Goal: Communication & Community: Ask a question

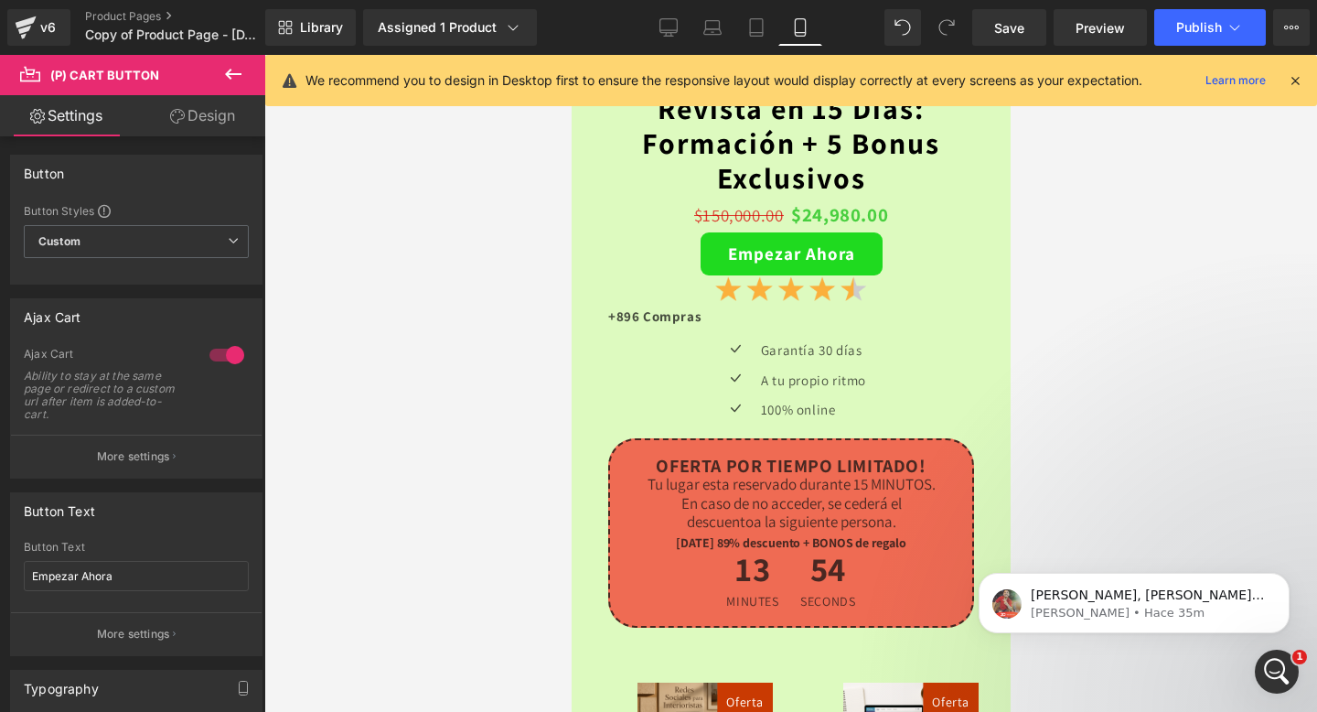
click at [1261, 653] on div "1" at bounding box center [1277, 671] width 44 height 44
click at [1267, 662] on div "Abrir Intercom Messenger" at bounding box center [1277, 671] width 60 height 60
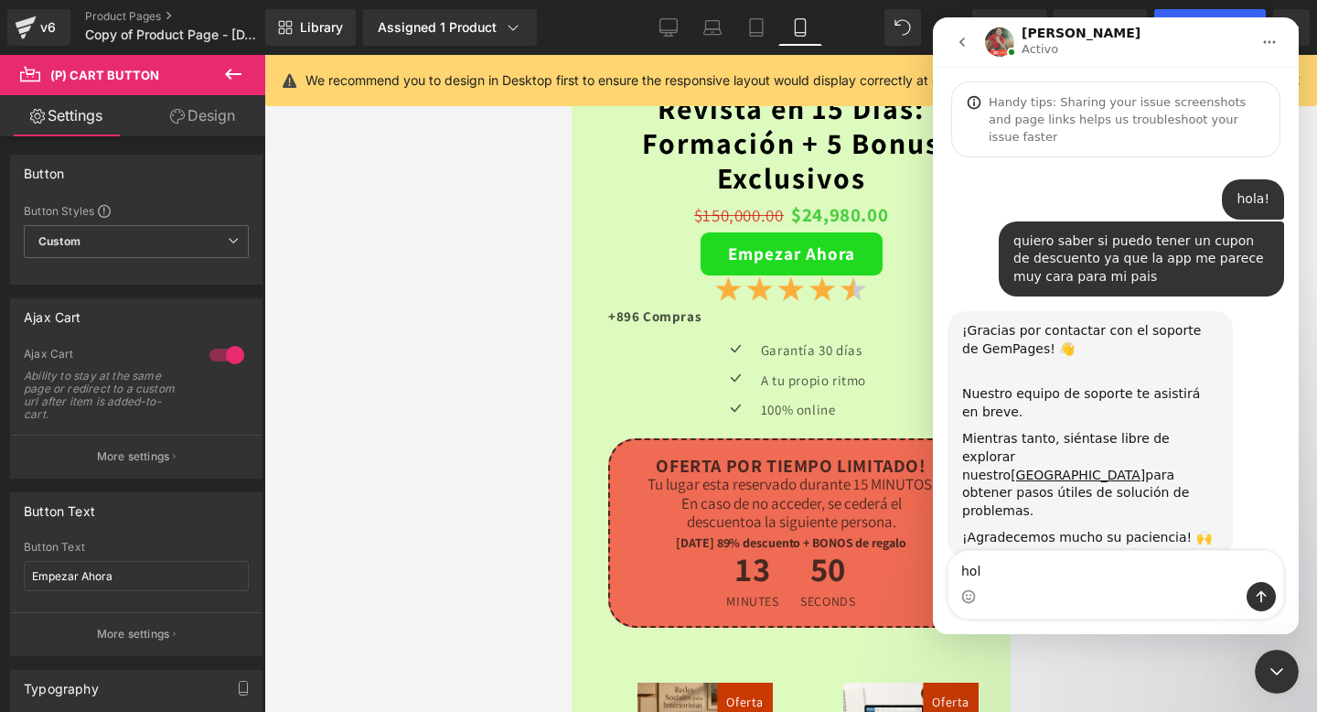
type textarea "hols"
type textarea "d"
type textarea "soy de [GEOGRAPHIC_DATA]"
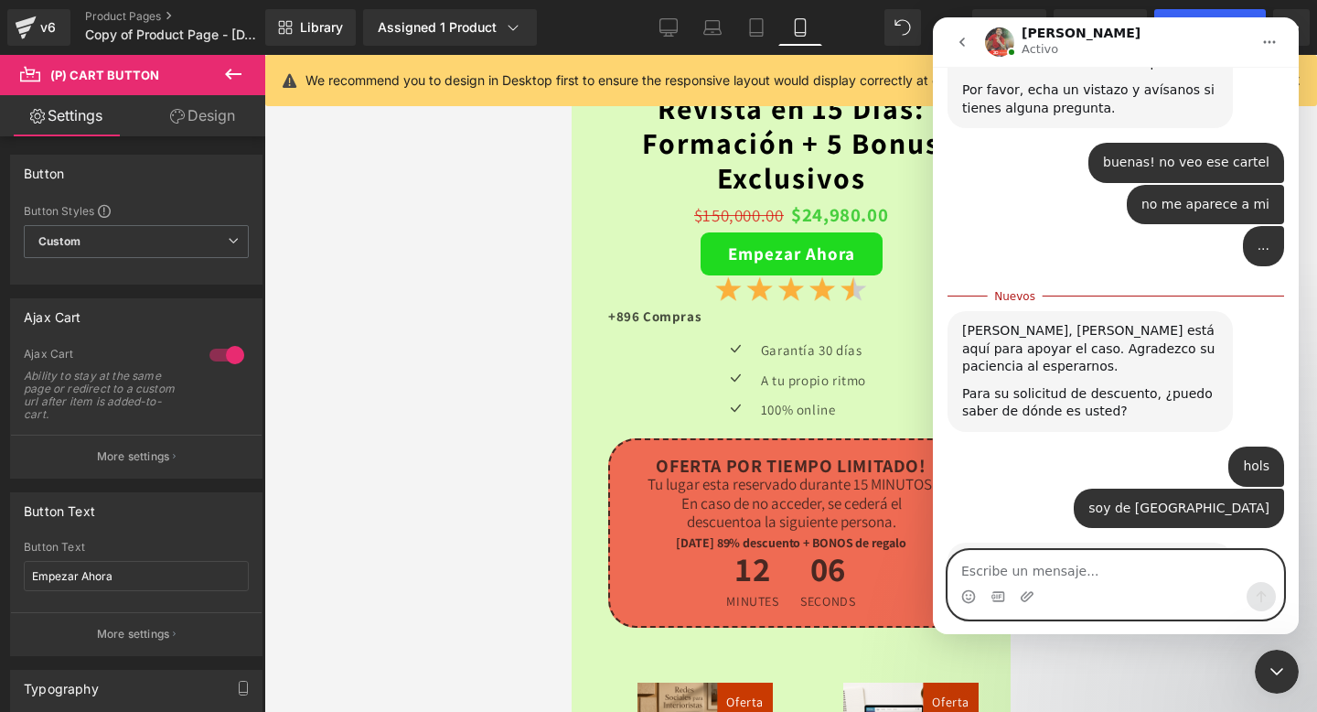
scroll to position [1134, 0]
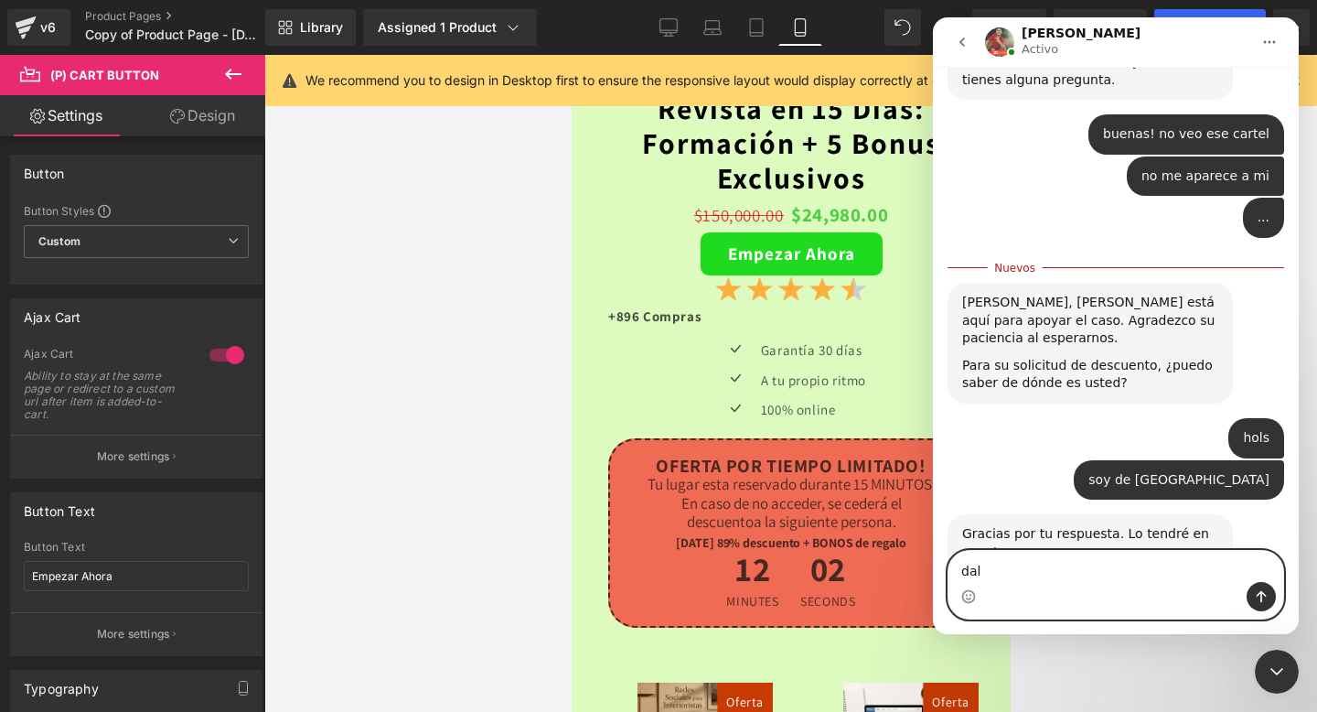
type textarea "dale"
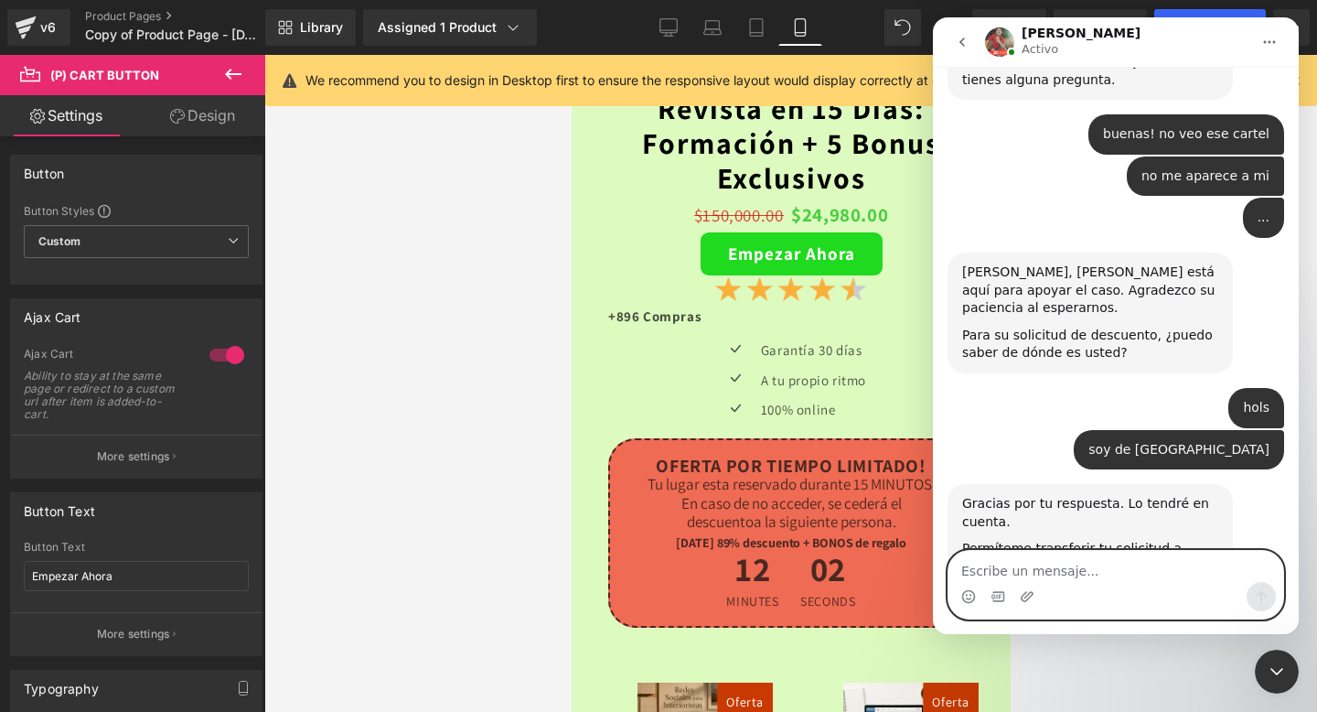
scroll to position [1159, 0]
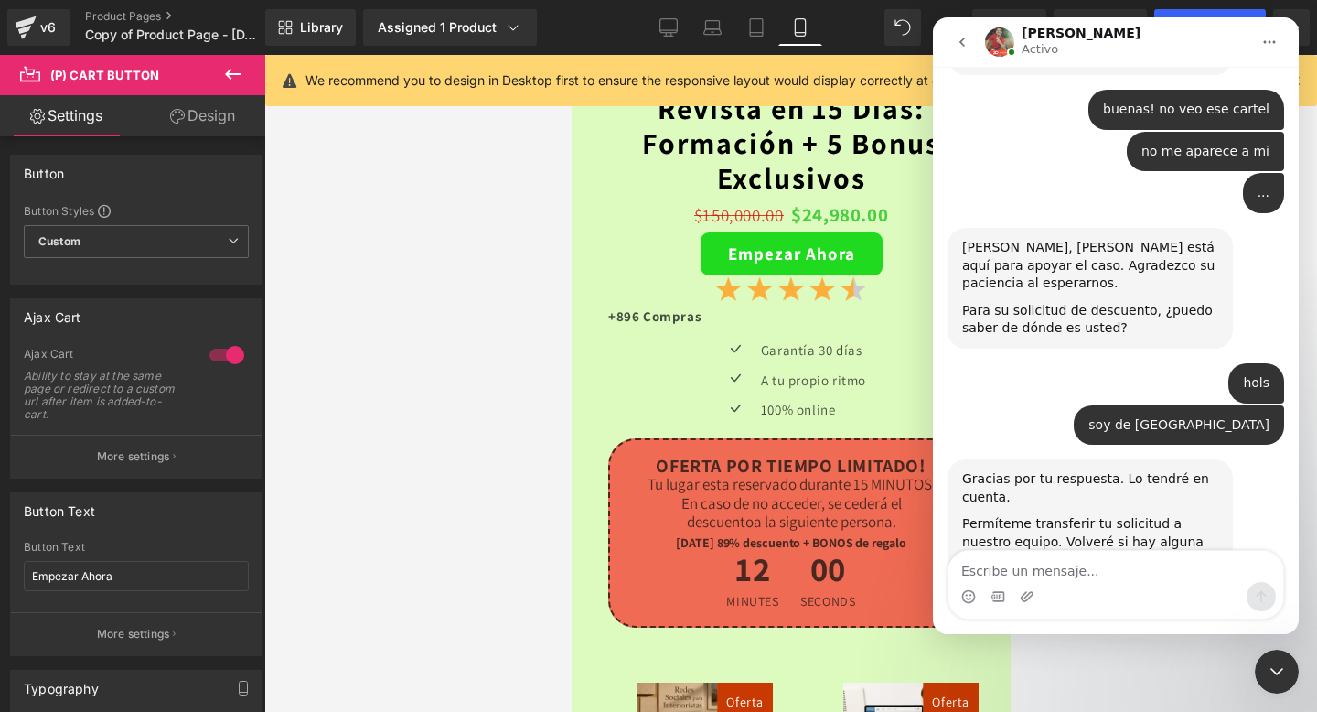
click at [962, 43] on icon "go back" at bounding box center [961, 41] width 5 height 9
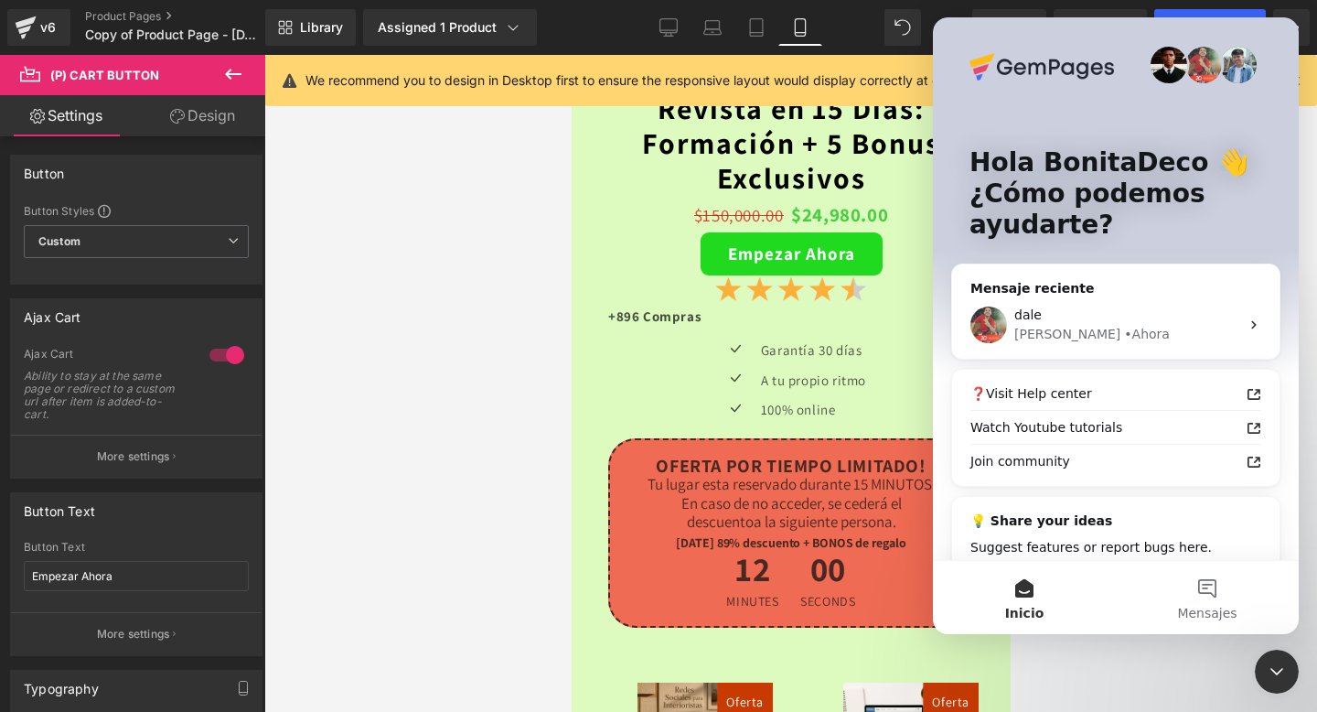
scroll to position [0, 0]
click at [1124, 339] on div "• [GEOGRAPHIC_DATA]" at bounding box center [1147, 334] width 46 height 19
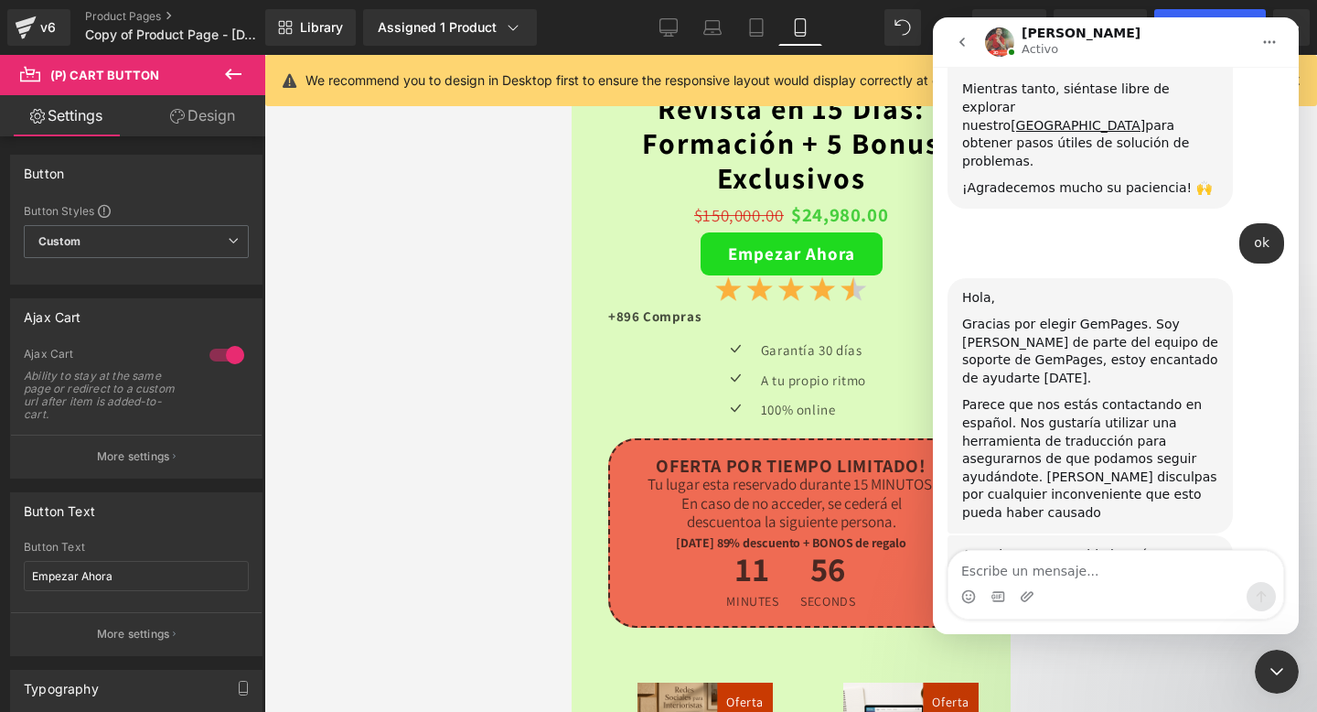
click at [1008, 580] on textarea "Escribe un mensaje..." at bounding box center [1115, 566] width 335 height 31
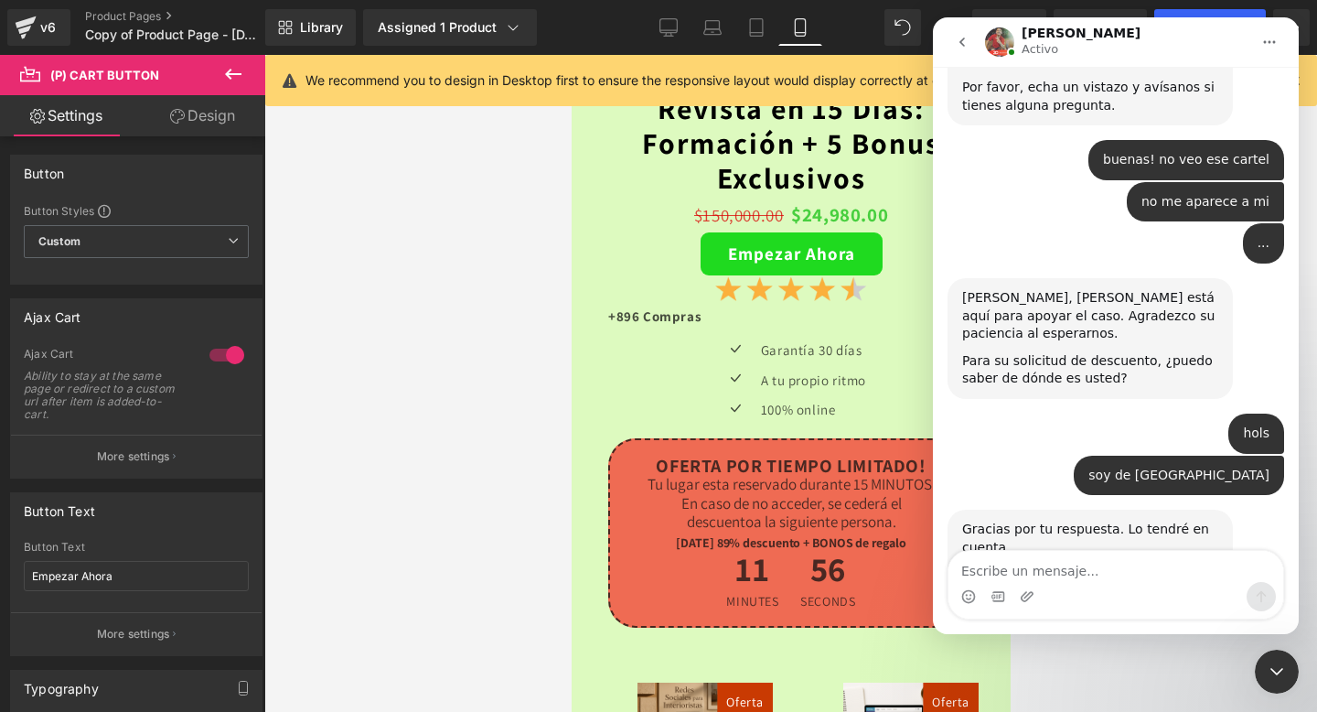
scroll to position [1159, 0]
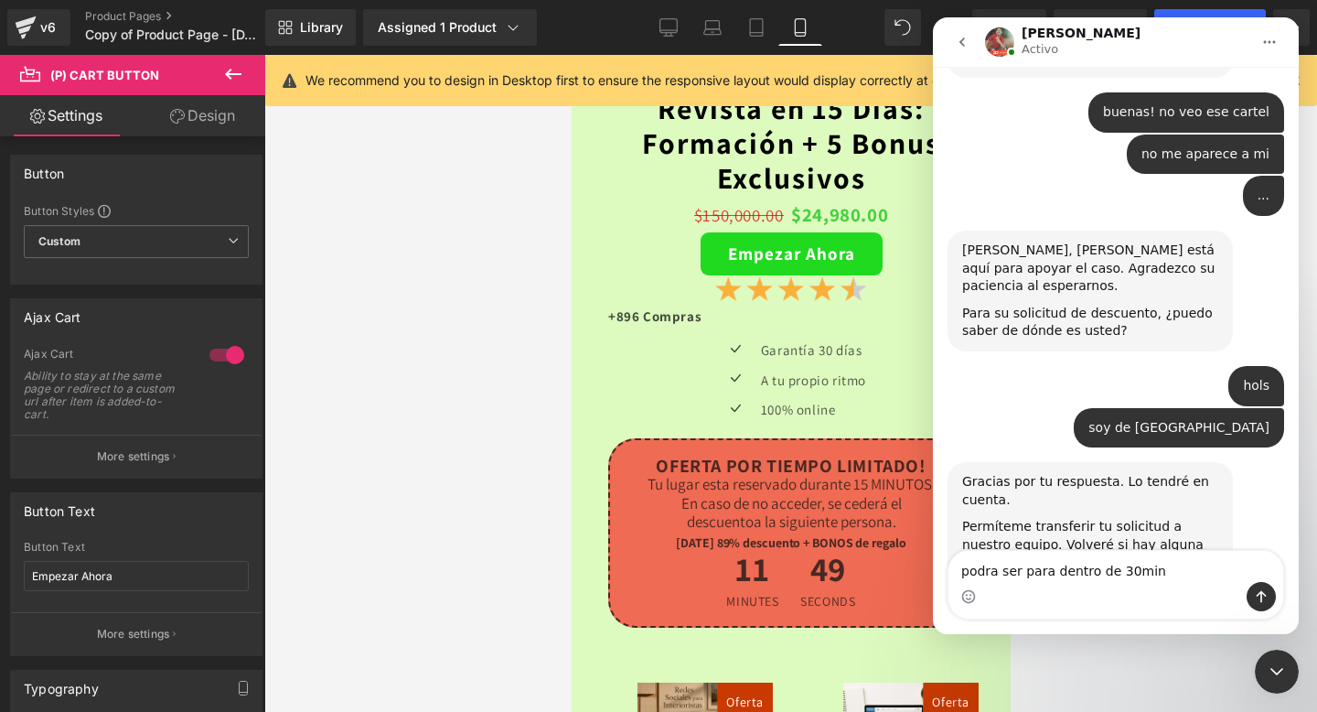
type textarea "podra ser para dentro de 30min?"
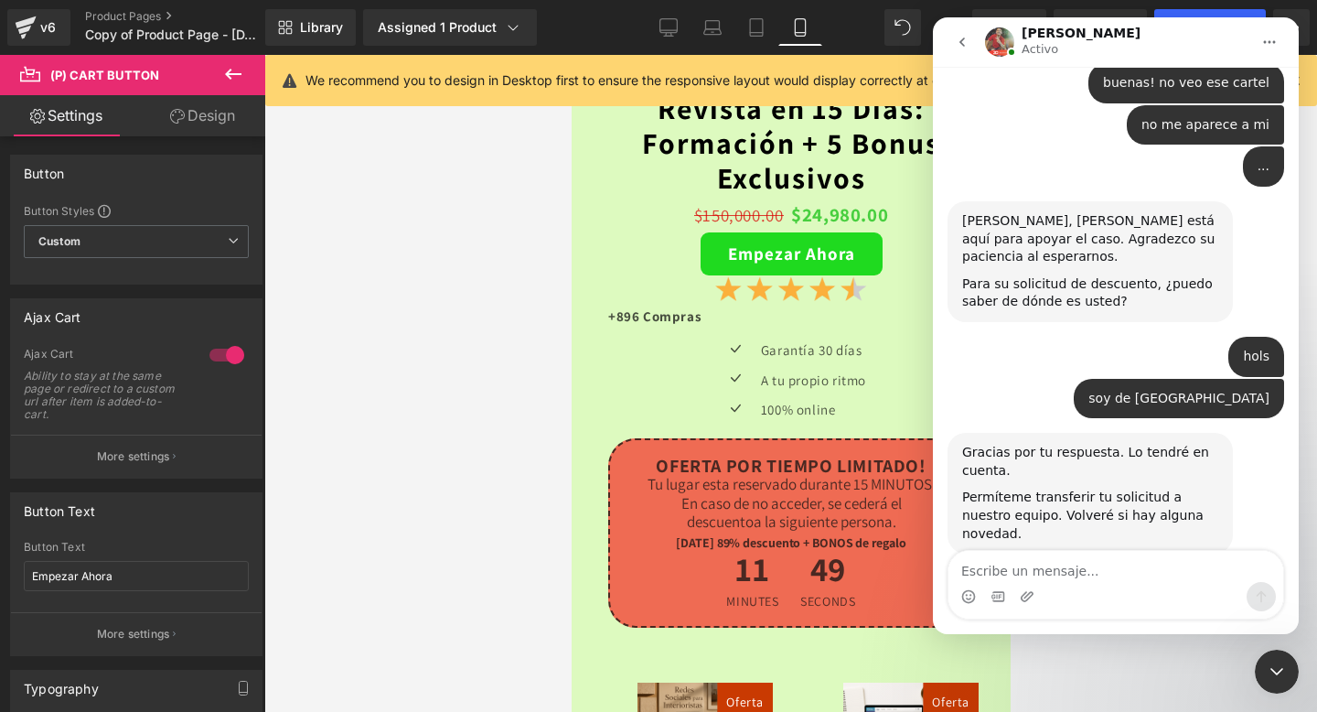
scroll to position [1200, 0]
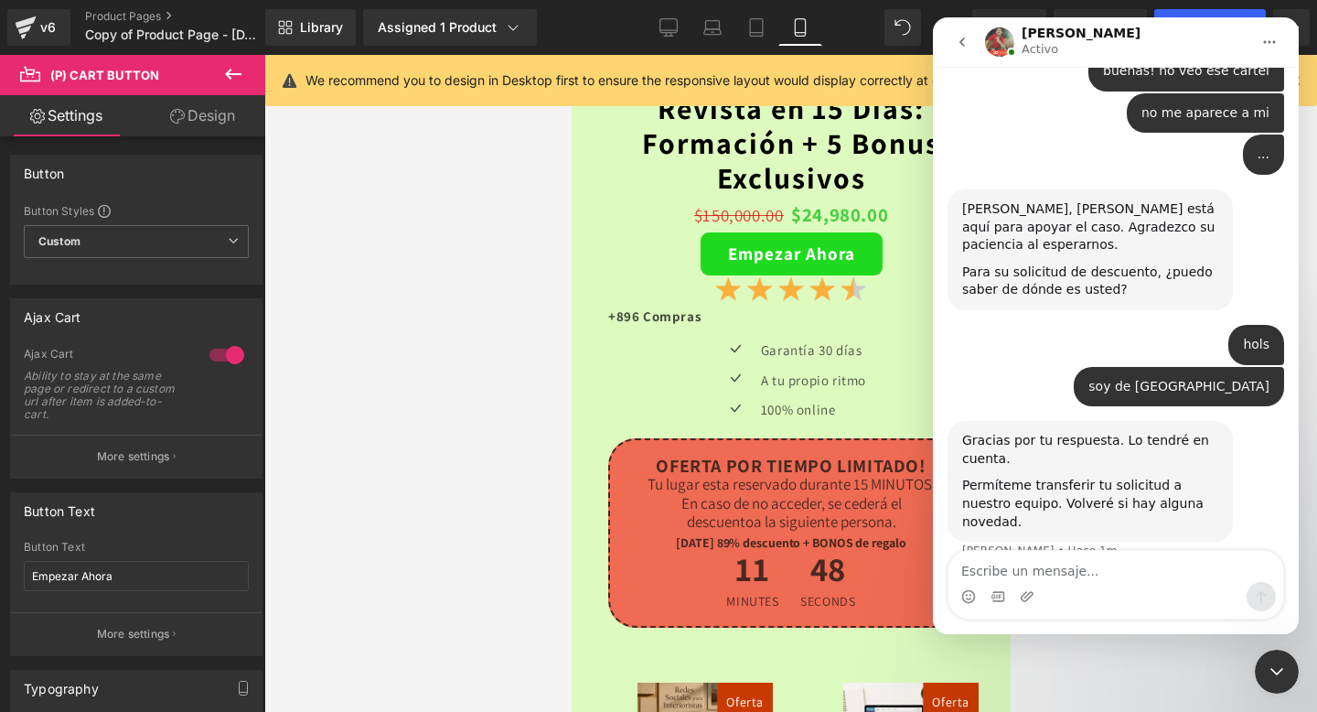
click at [578, 423] on div at bounding box center [658, 328] width 1317 height 657
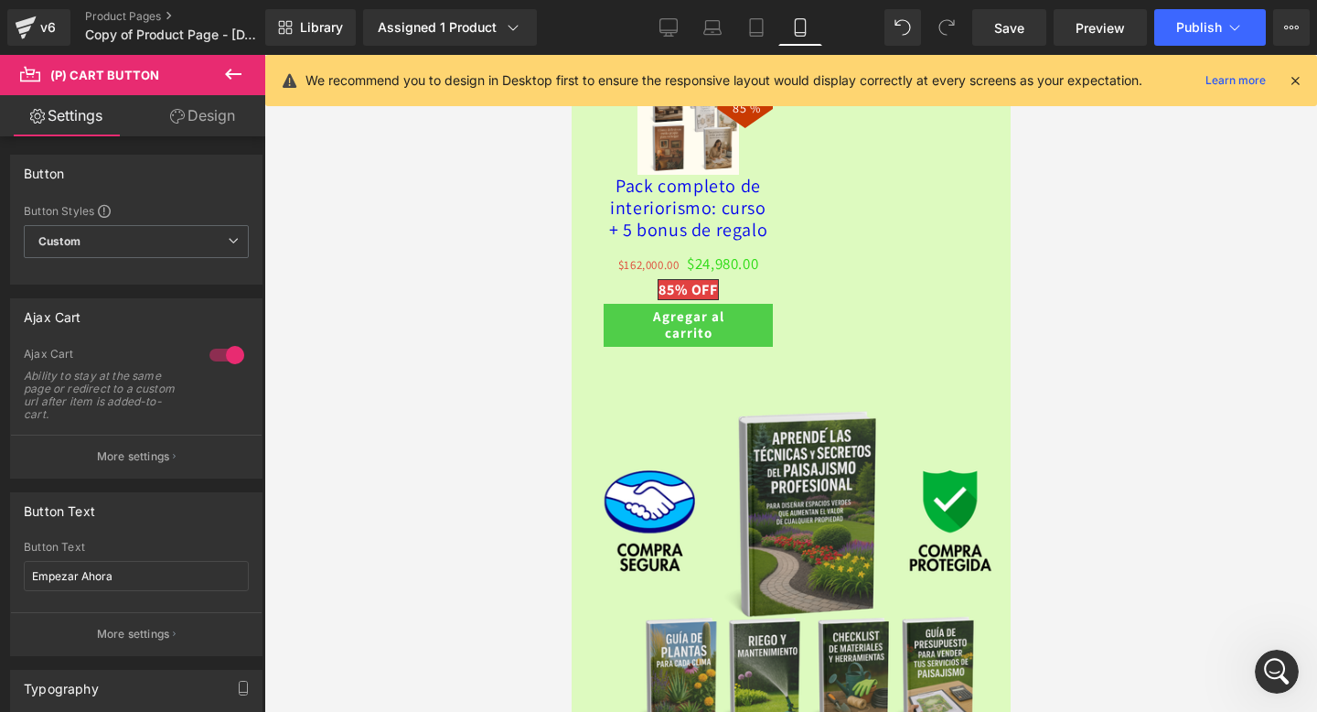
scroll to position [5643, 0]
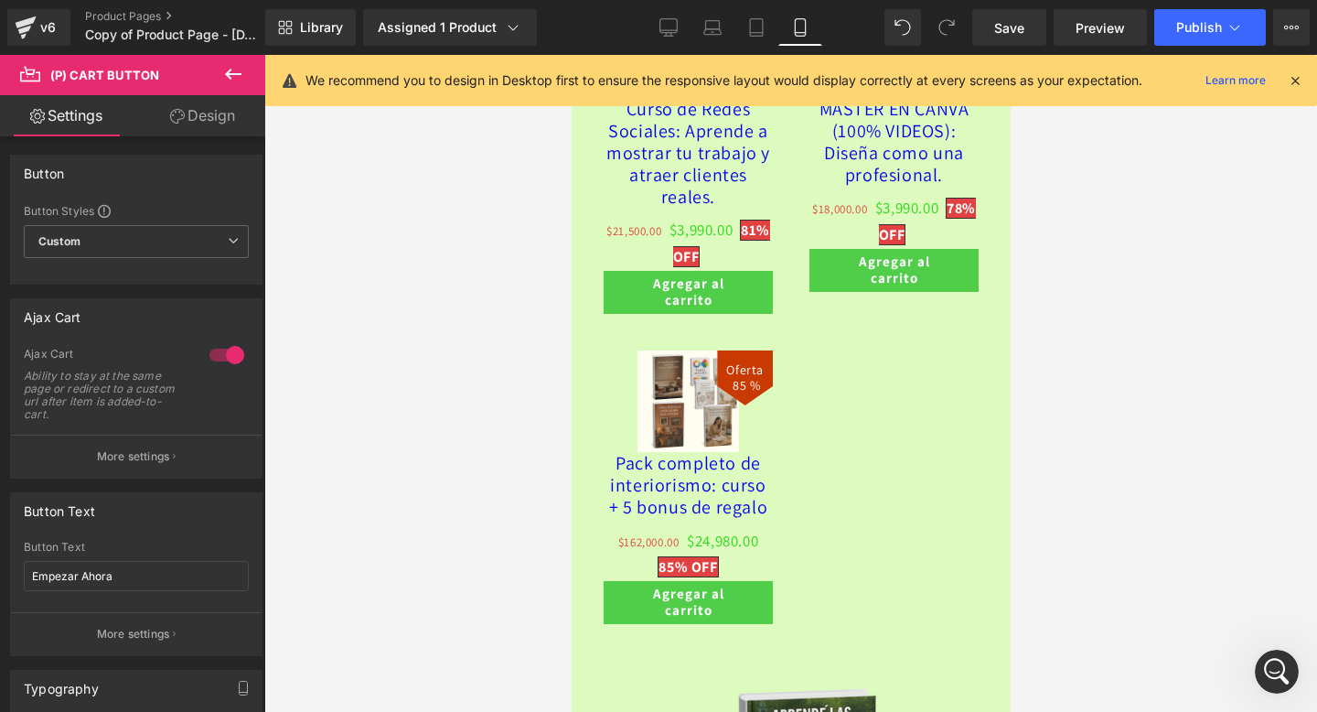
click at [834, 487] on div "Oferta 81 %" at bounding box center [790, 301] width 412 height 701
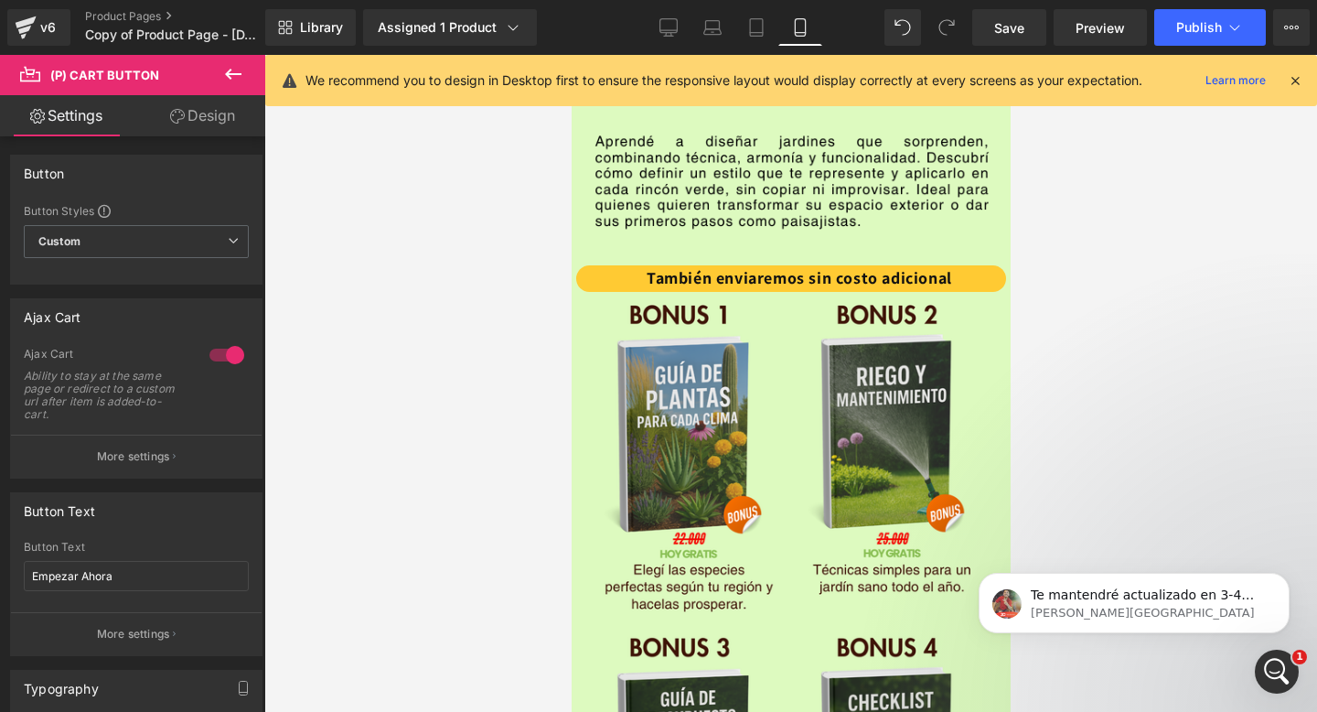
scroll to position [1273, 0]
drag, startPoint x: 1236, startPoint y: 534, endPoint x: 1220, endPoint y: 562, distance: 31.5
click at [1234, 539] on div "Te mantendré actualizado en 3-4 horas. Tu paciencia es muy apreciada. [PERSON_N…" at bounding box center [1134, 518] width 337 height 229
click at [1212, 577] on div "Te mantendré actualizado en 3-4 horas. Tu paciencia es muy apreciada. [PERSON_N…" at bounding box center [1134, 602] width 311 height 60
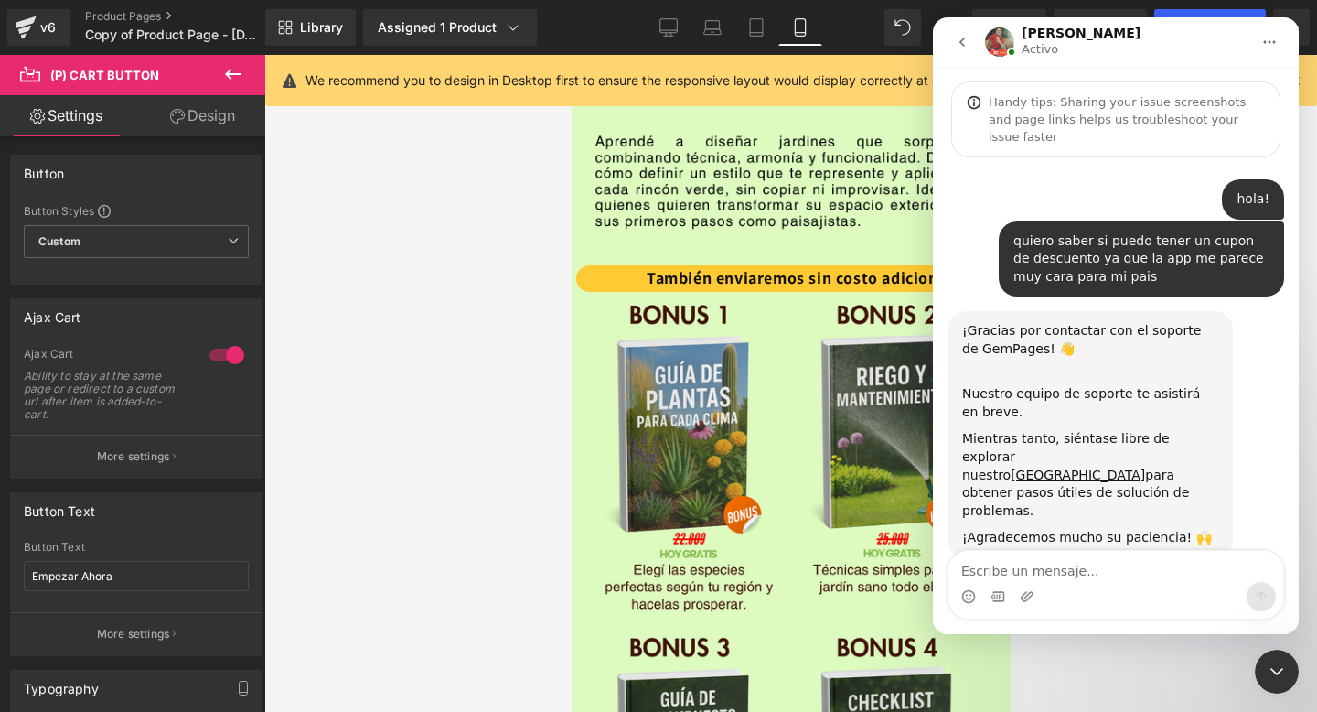
scroll to position [3, 0]
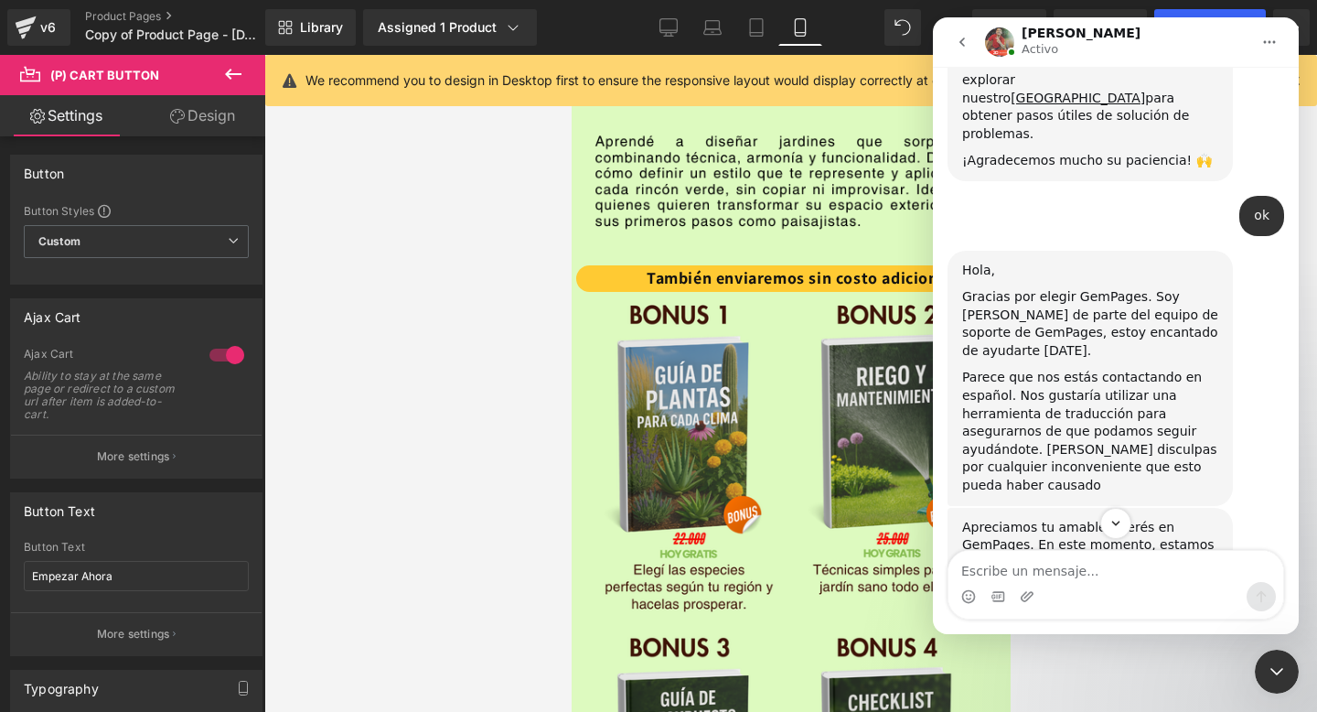
click at [1103, 584] on div "Intercom Messenger" at bounding box center [1115, 596] width 335 height 29
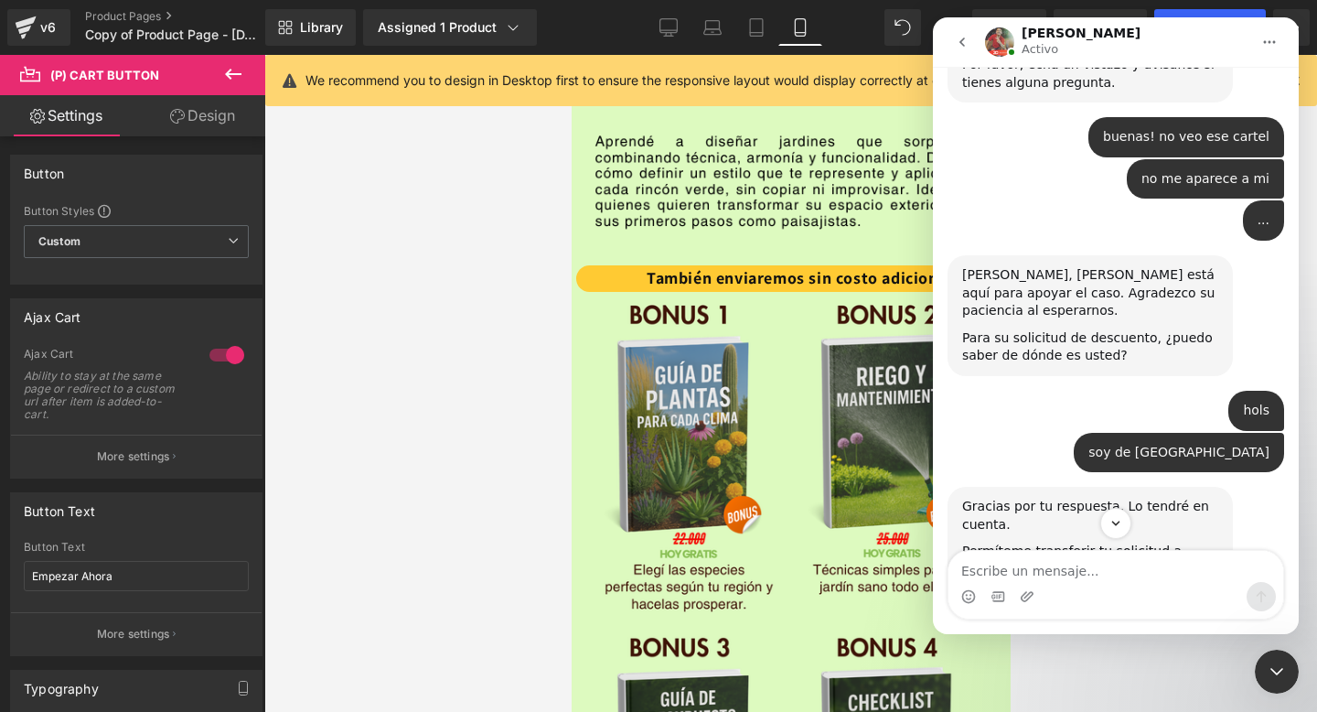
scroll to position [1303, 0]
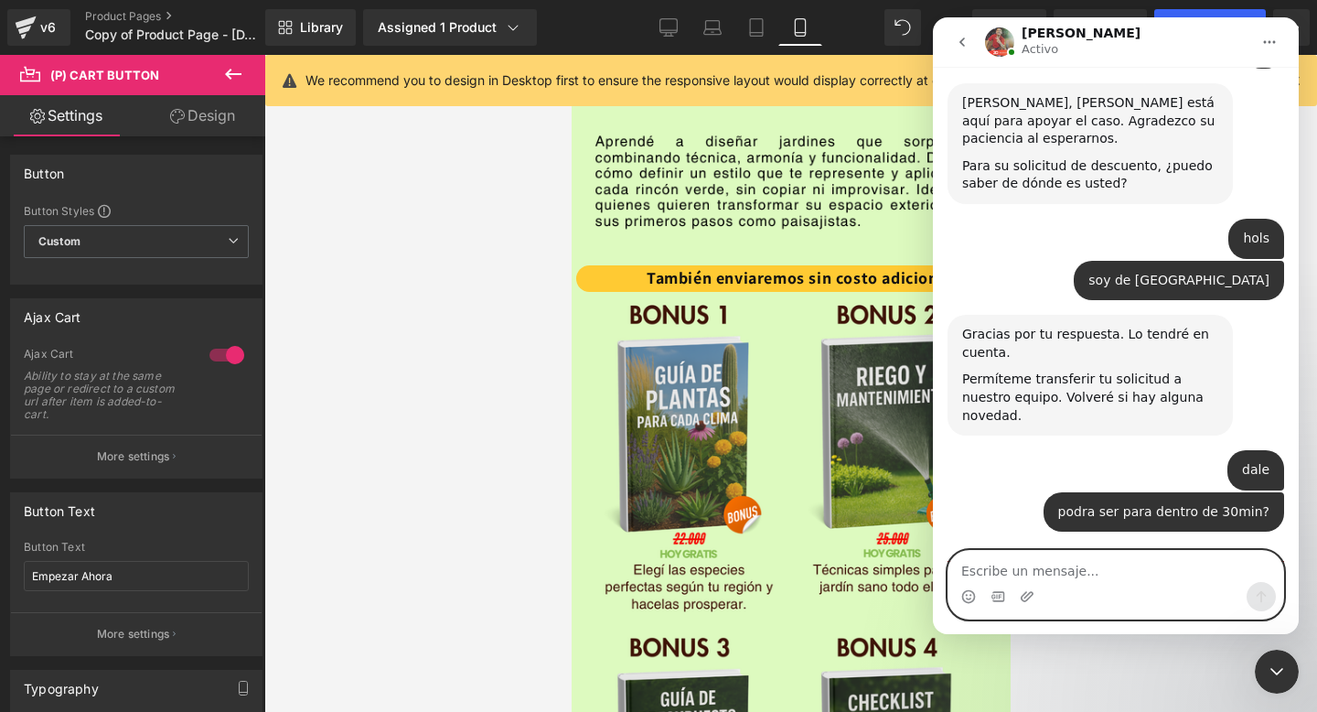
click at [1060, 562] on textarea "Escribe un mensaje..." at bounding box center [1115, 566] width 335 height 31
type textarea "pero podran antes?"
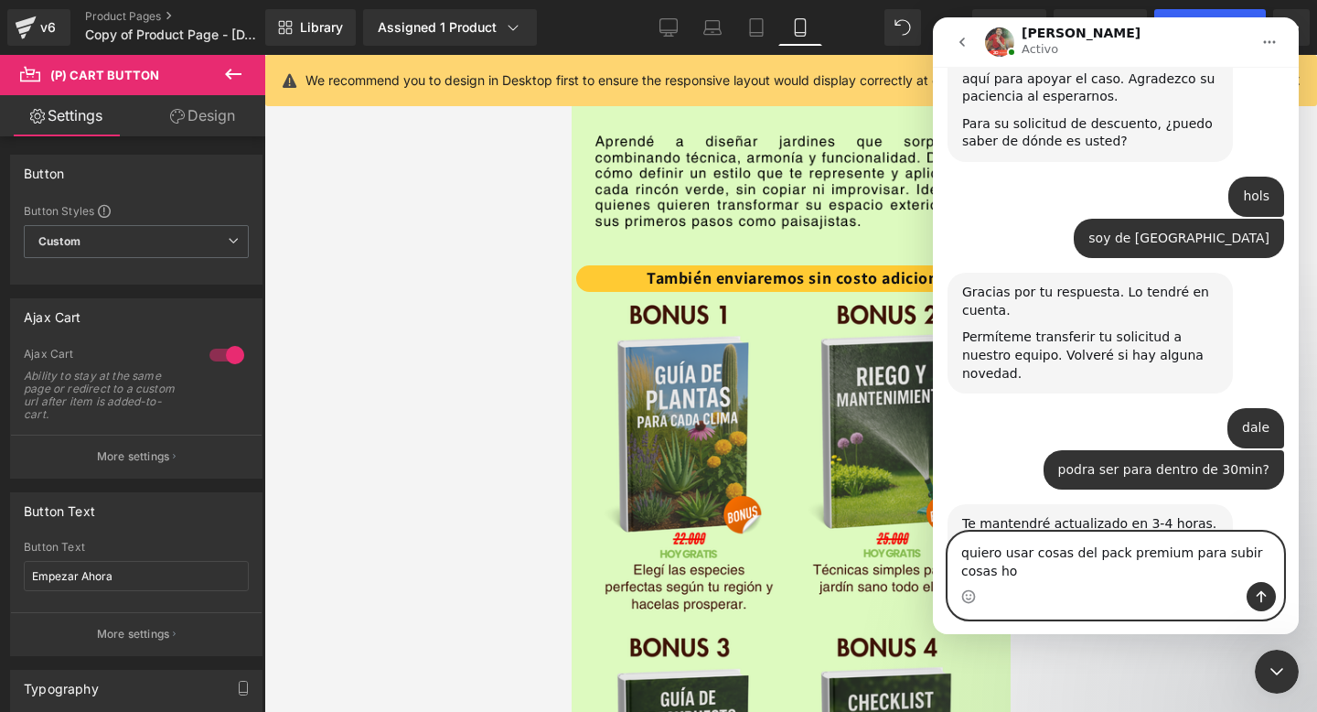
type textarea "quiero usar cosas del pack premium para subir cosas [DATE]"
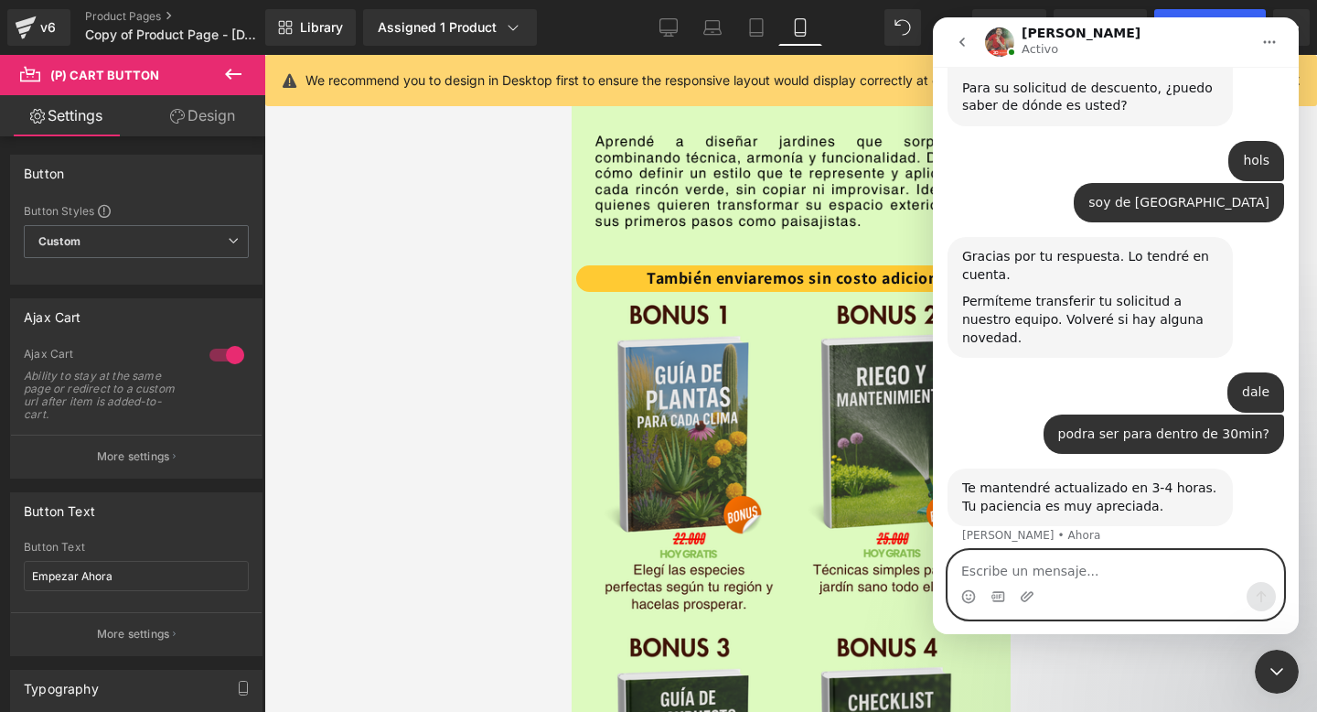
scroll to position [1386, 0]
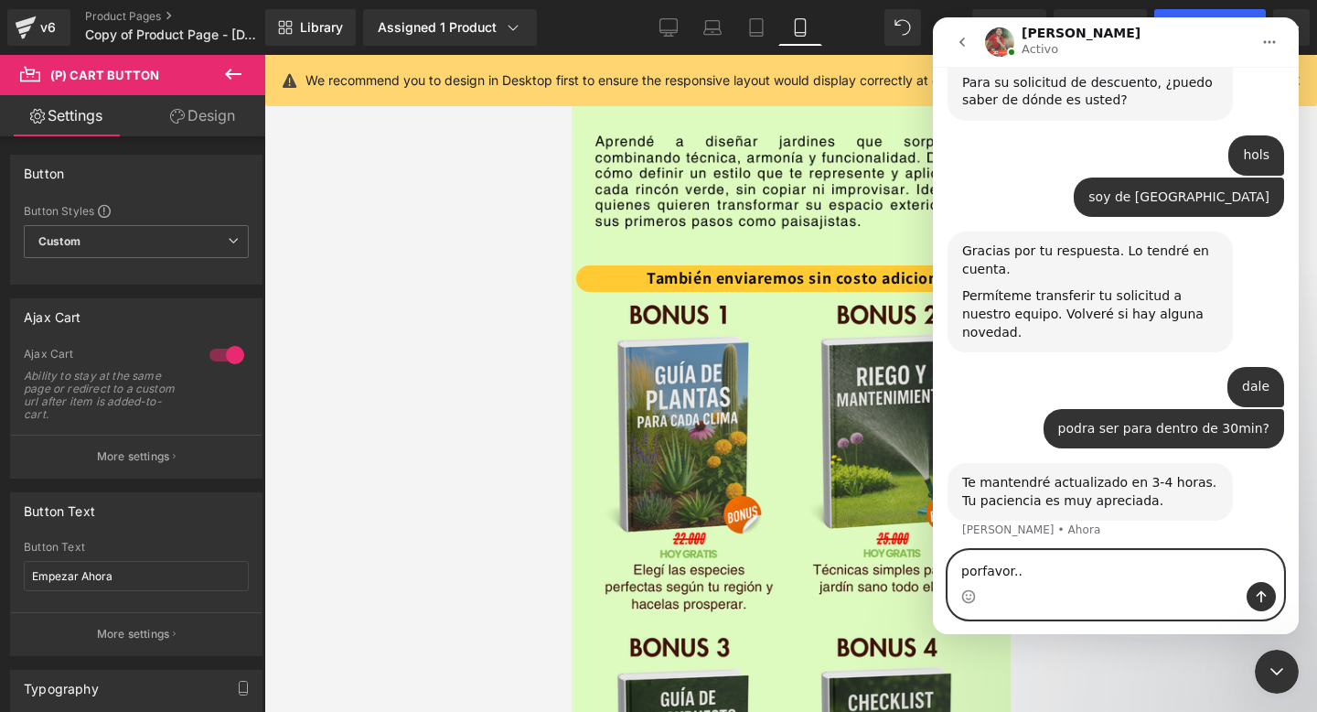
type textarea "porfavor..."
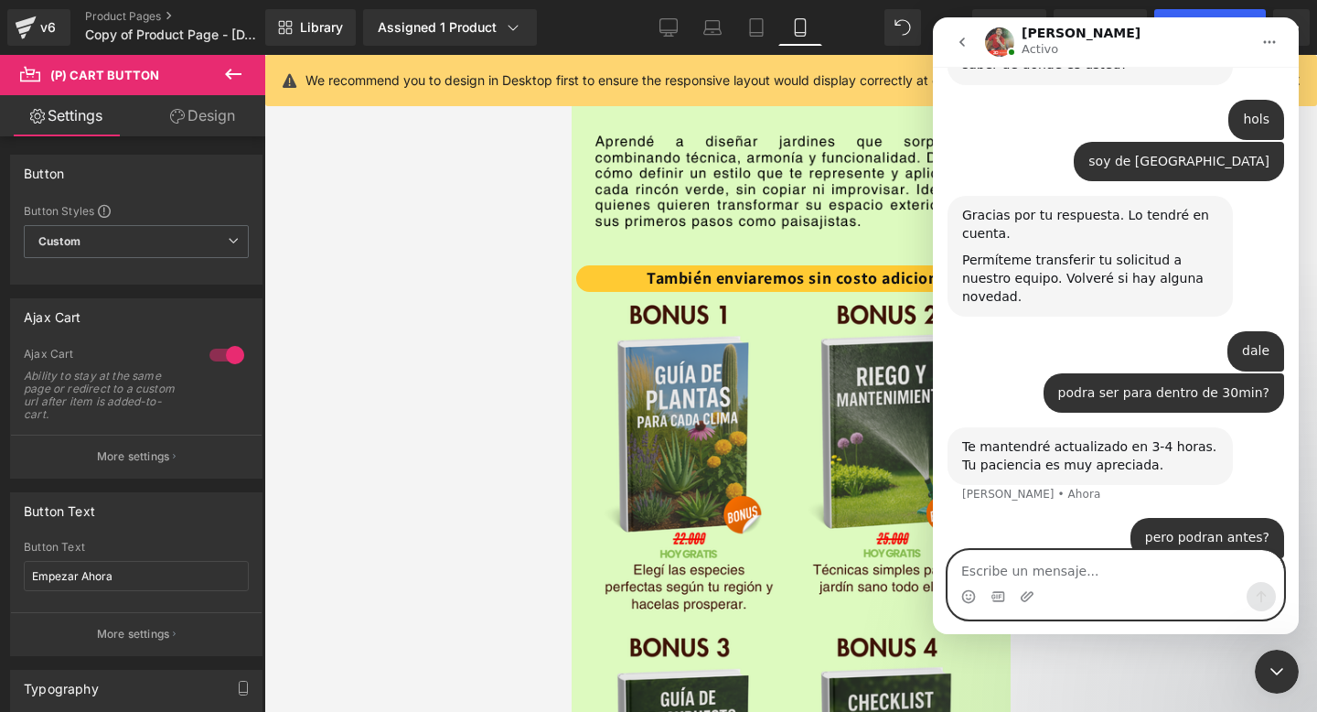
scroll to position [1429, 0]
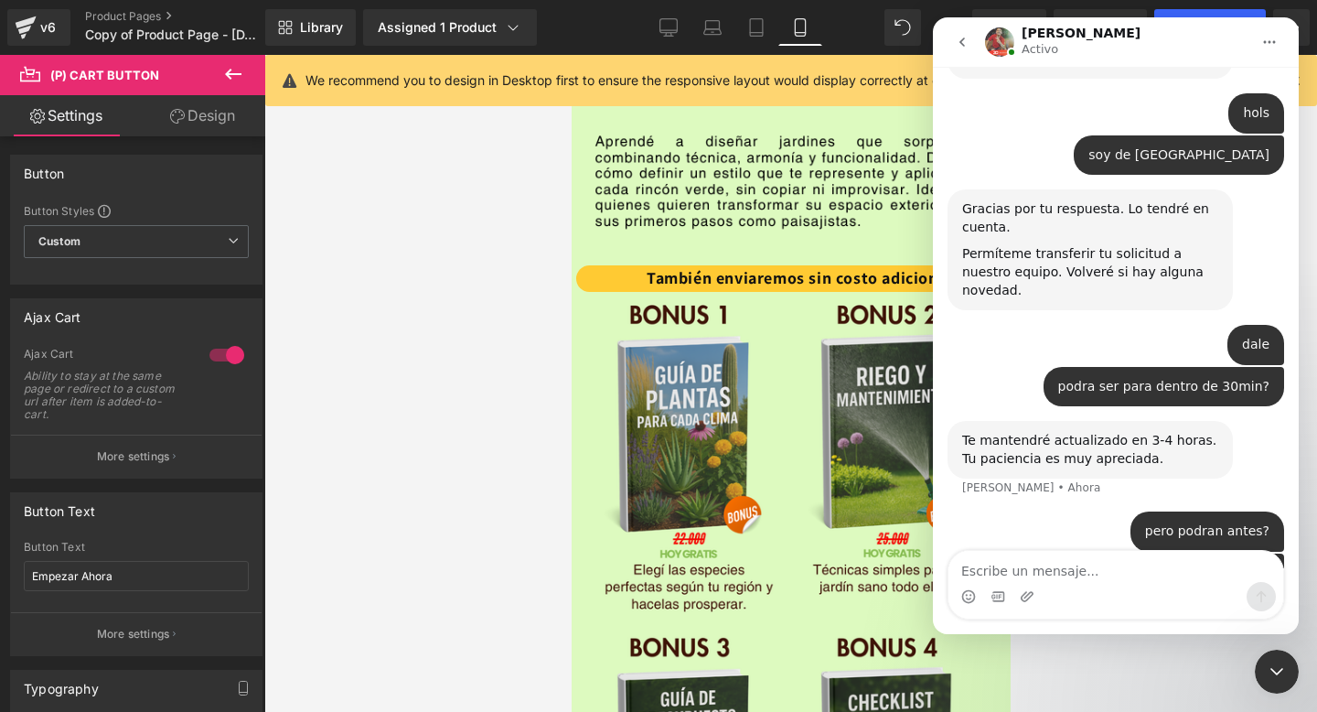
click at [949, 51] on button "go back" at bounding box center [962, 42] width 35 height 35
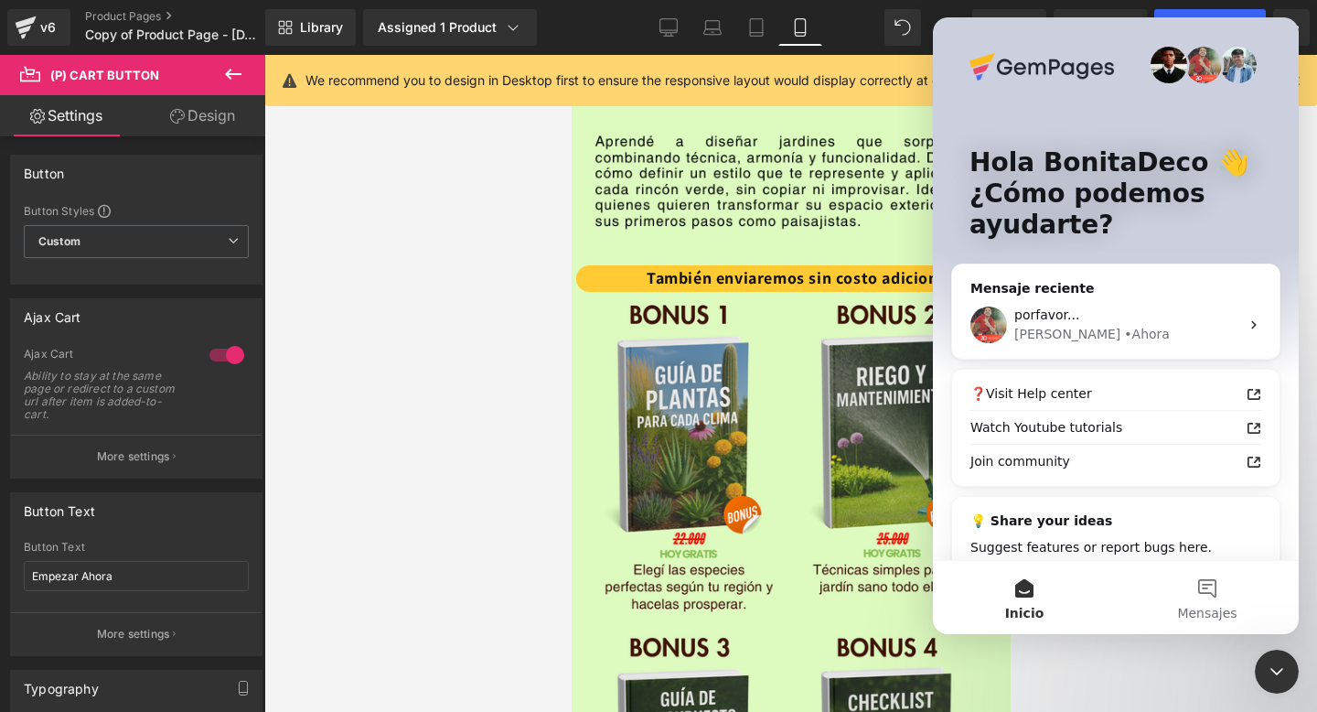
click at [824, 388] on div at bounding box center [658, 328] width 1317 height 657
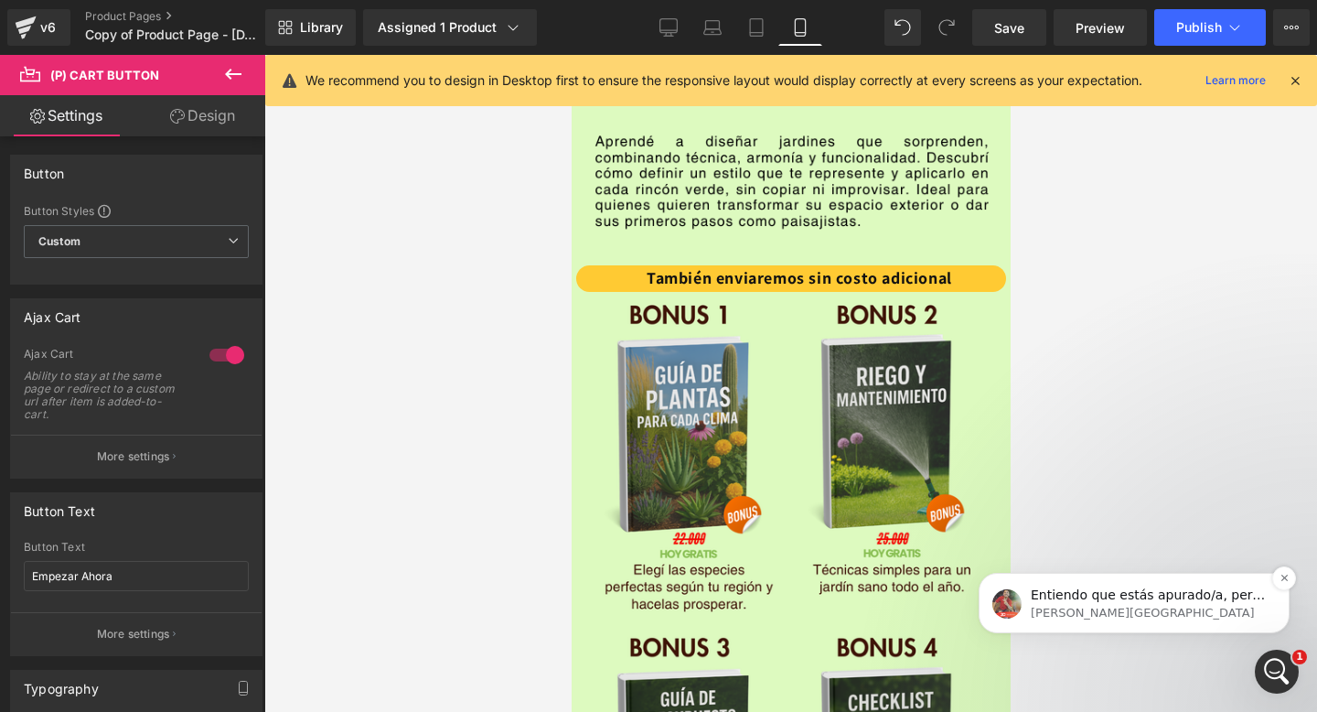
click at [1134, 625] on div "Entiendo que estás apurado/a, pero necesitamos verificar el descuento con el eq…" at bounding box center [1134, 602] width 311 height 60
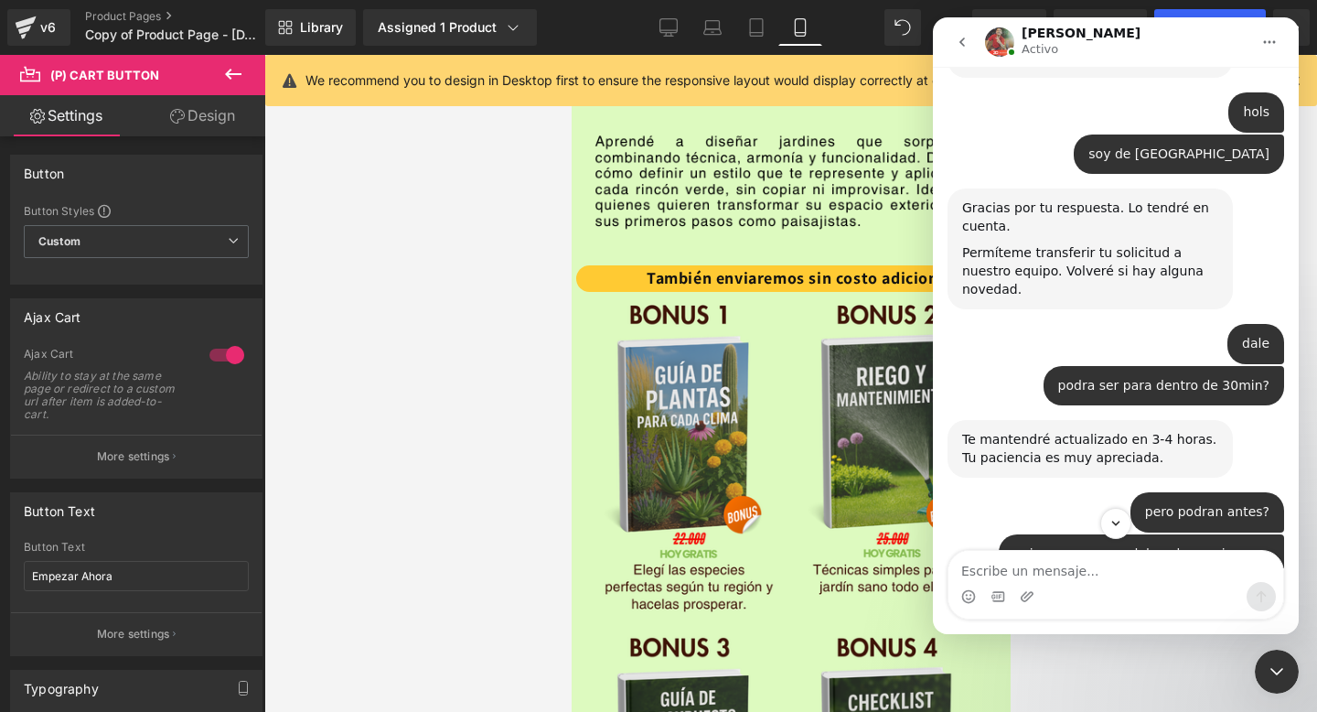
scroll to position [1567, 0]
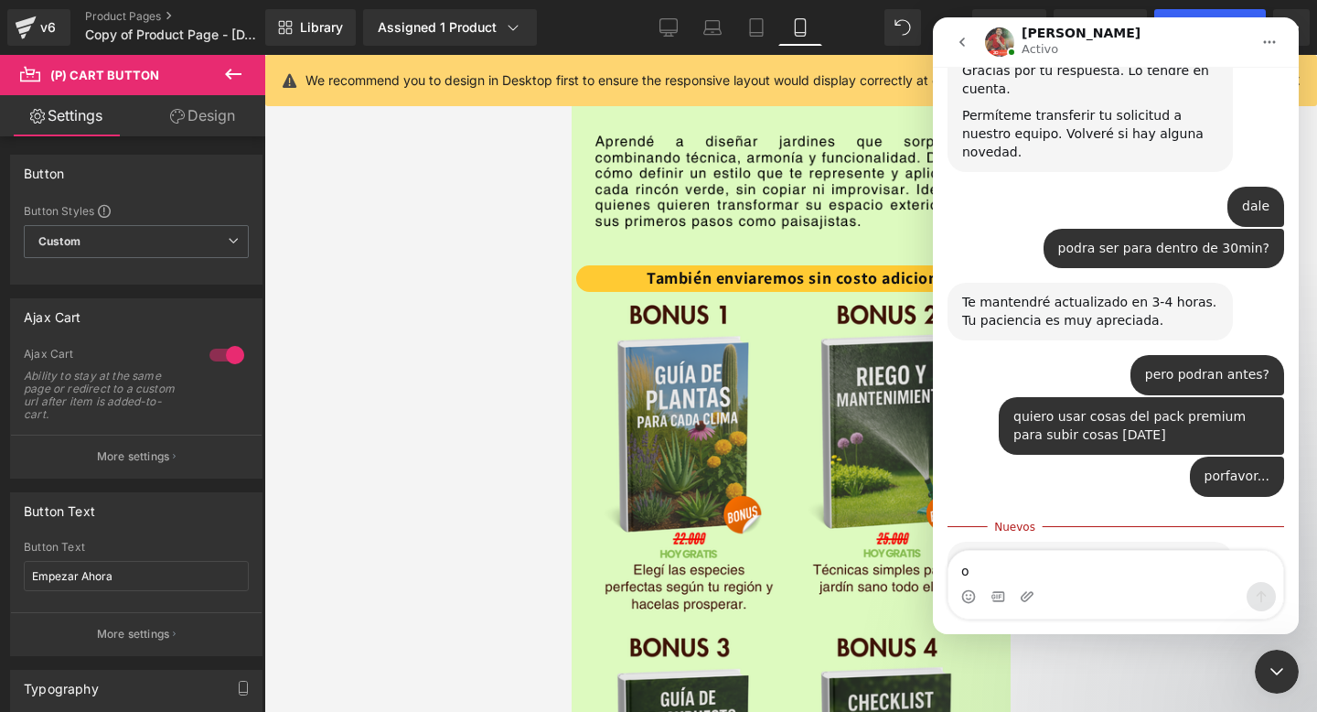
type textarea "ok"
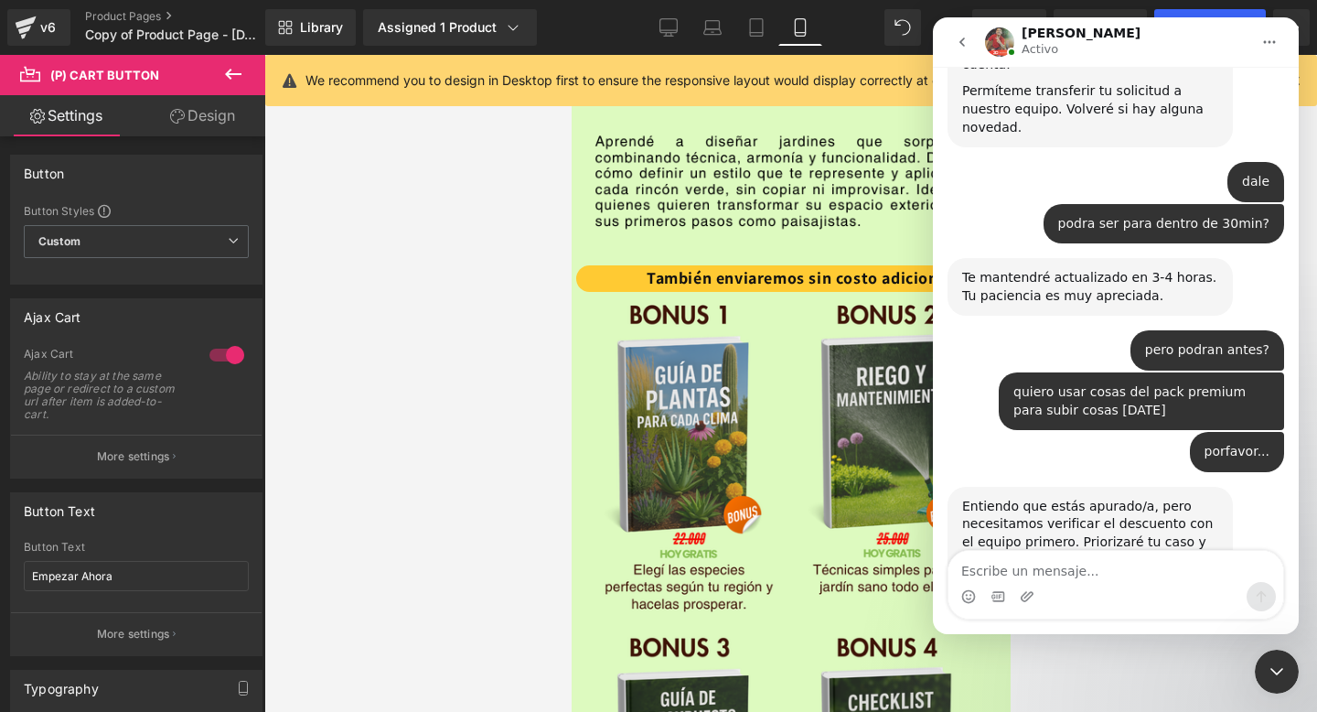
click at [433, 271] on div at bounding box center [658, 328] width 1317 height 657
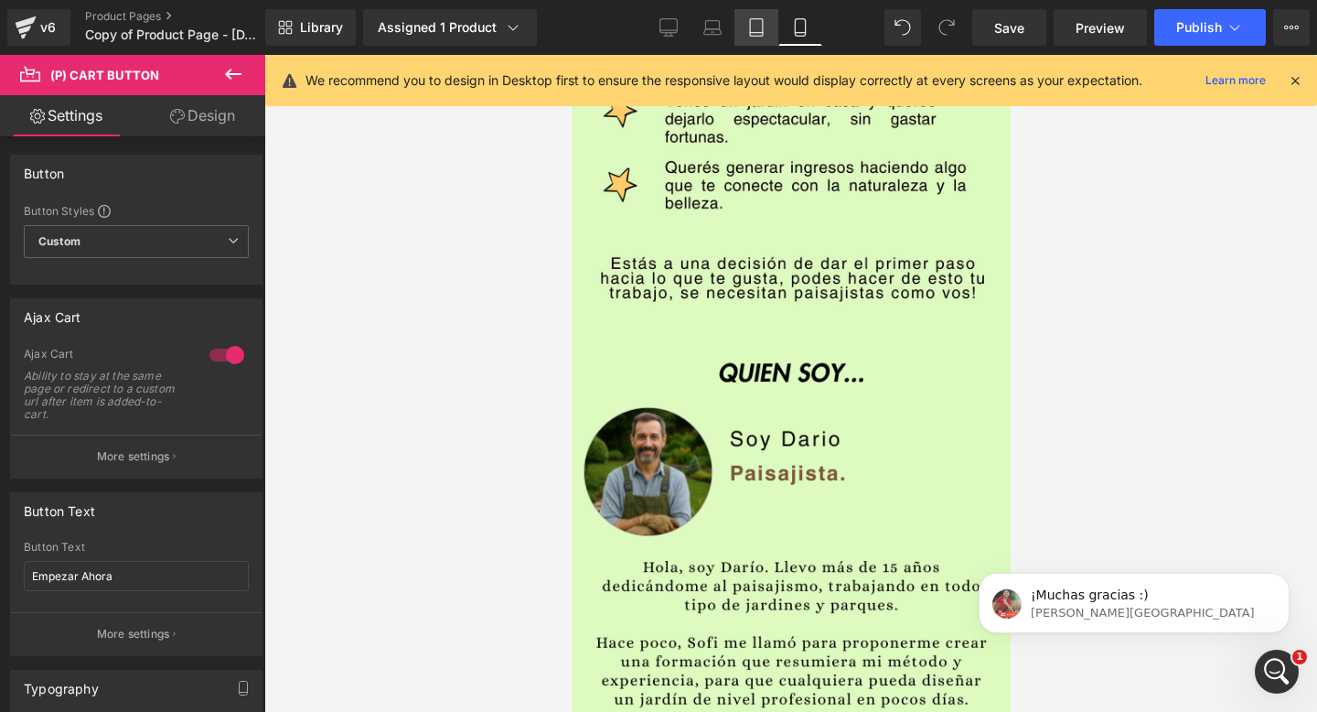
scroll to position [1646, 0]
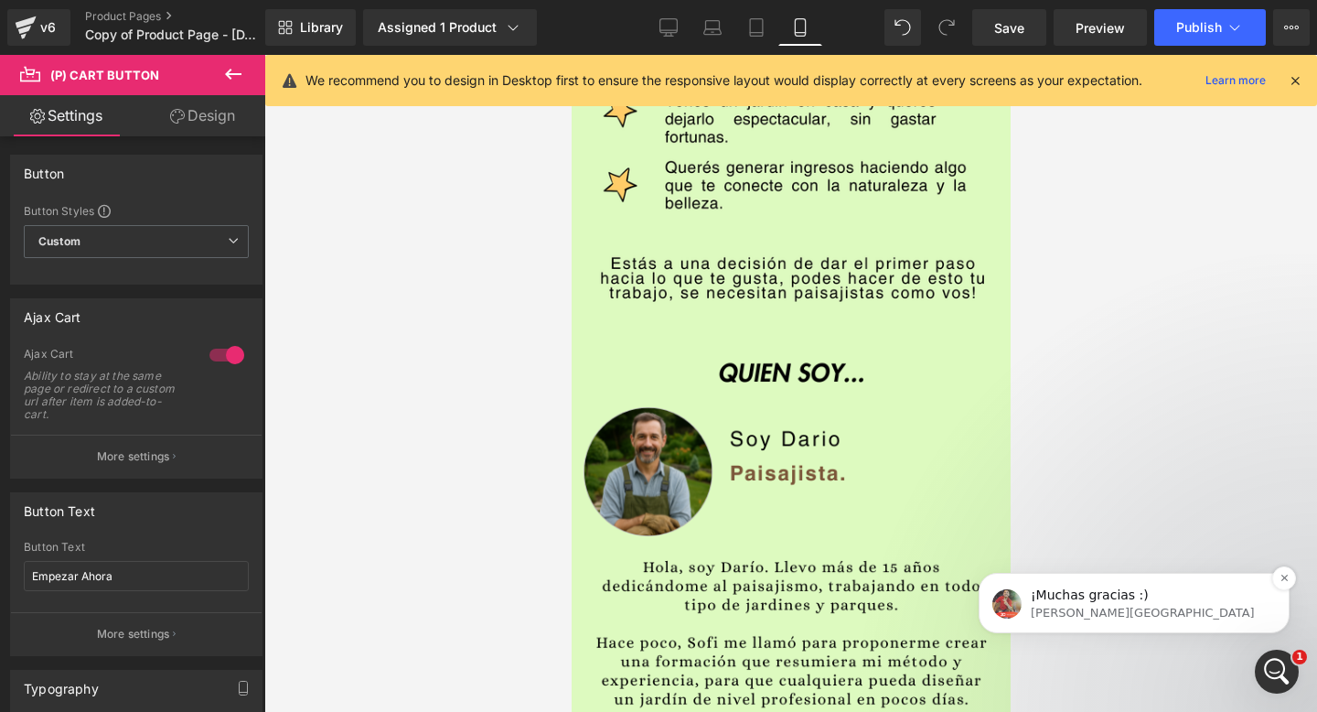
click at [1129, 608] on p "[PERSON_NAME][GEOGRAPHIC_DATA]" at bounding box center [1149, 613] width 236 height 16
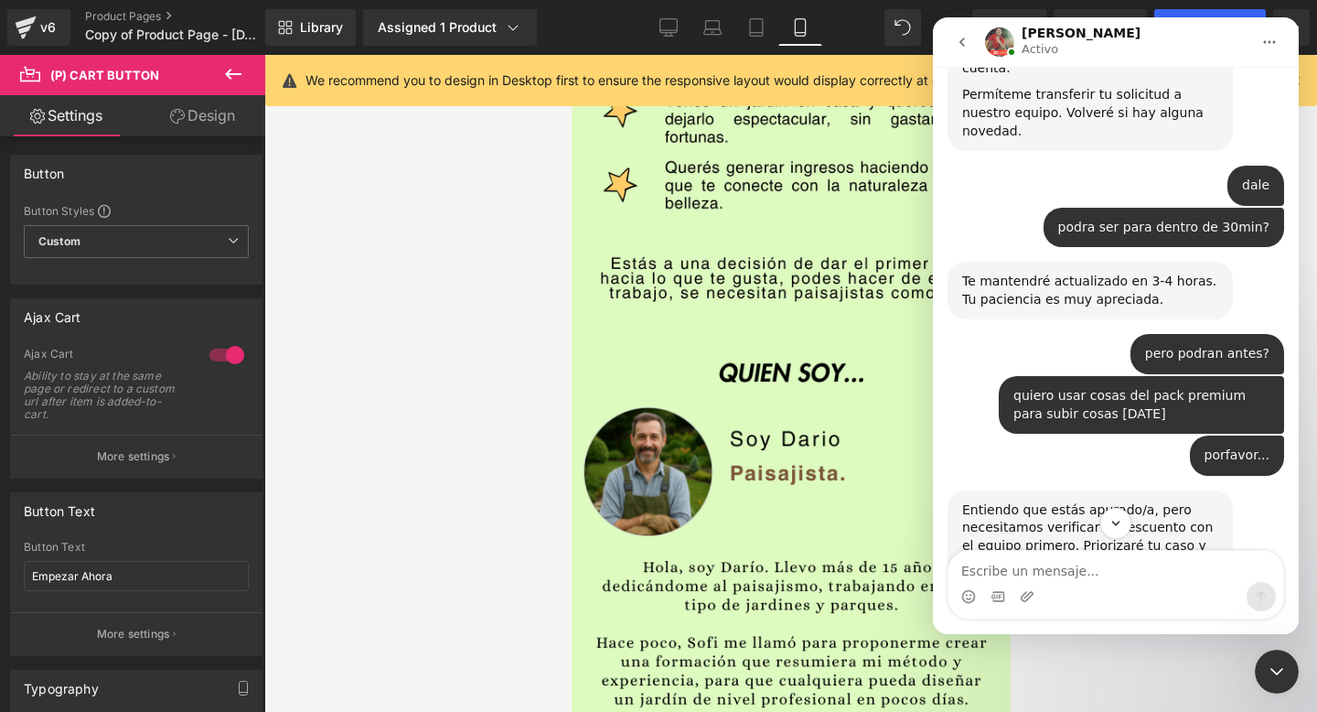
scroll to position [1676, 0]
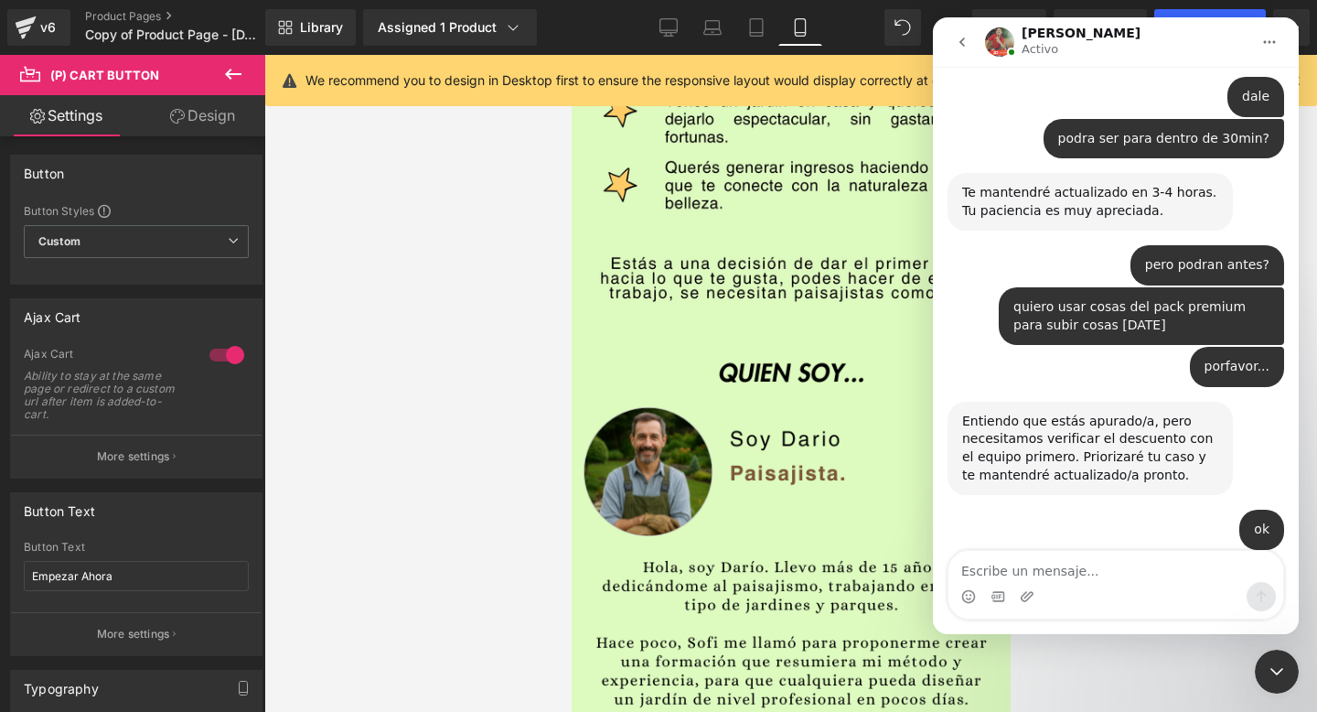
click at [781, 314] on div at bounding box center [658, 328] width 1317 height 657
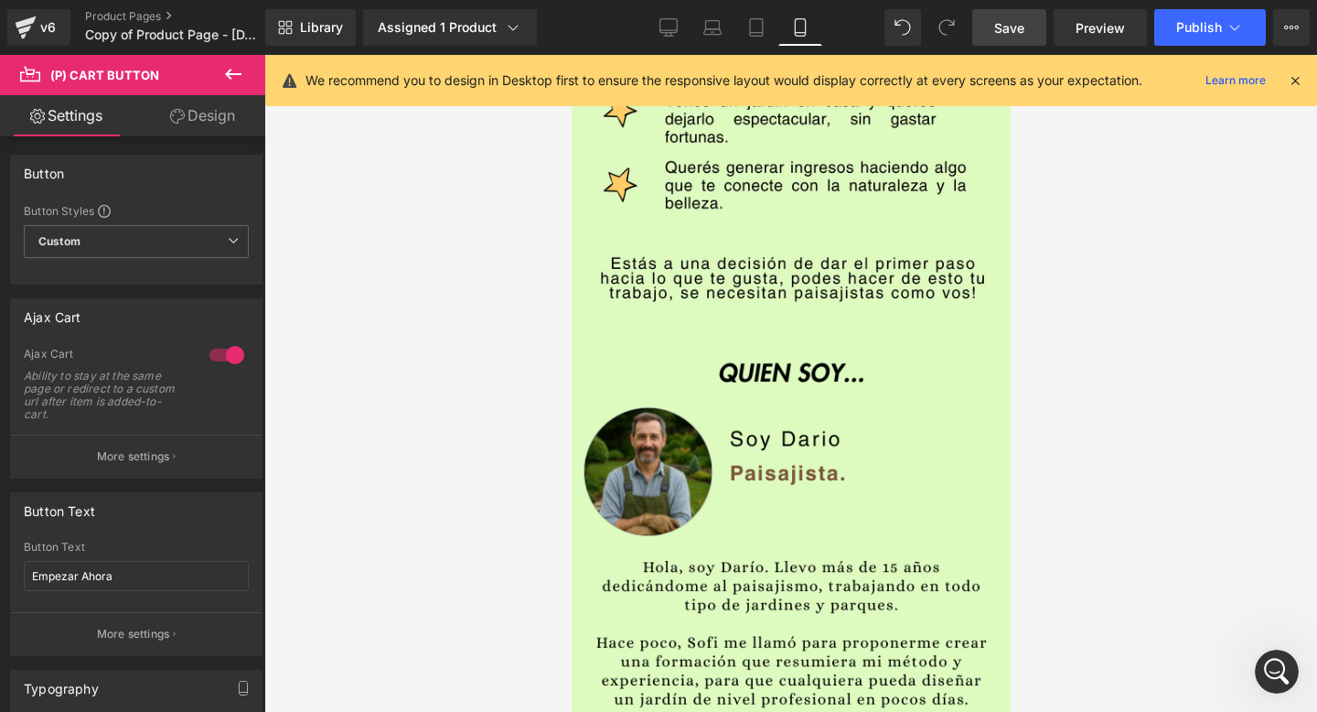
click at [1018, 30] on span "Save" at bounding box center [1009, 27] width 30 height 19
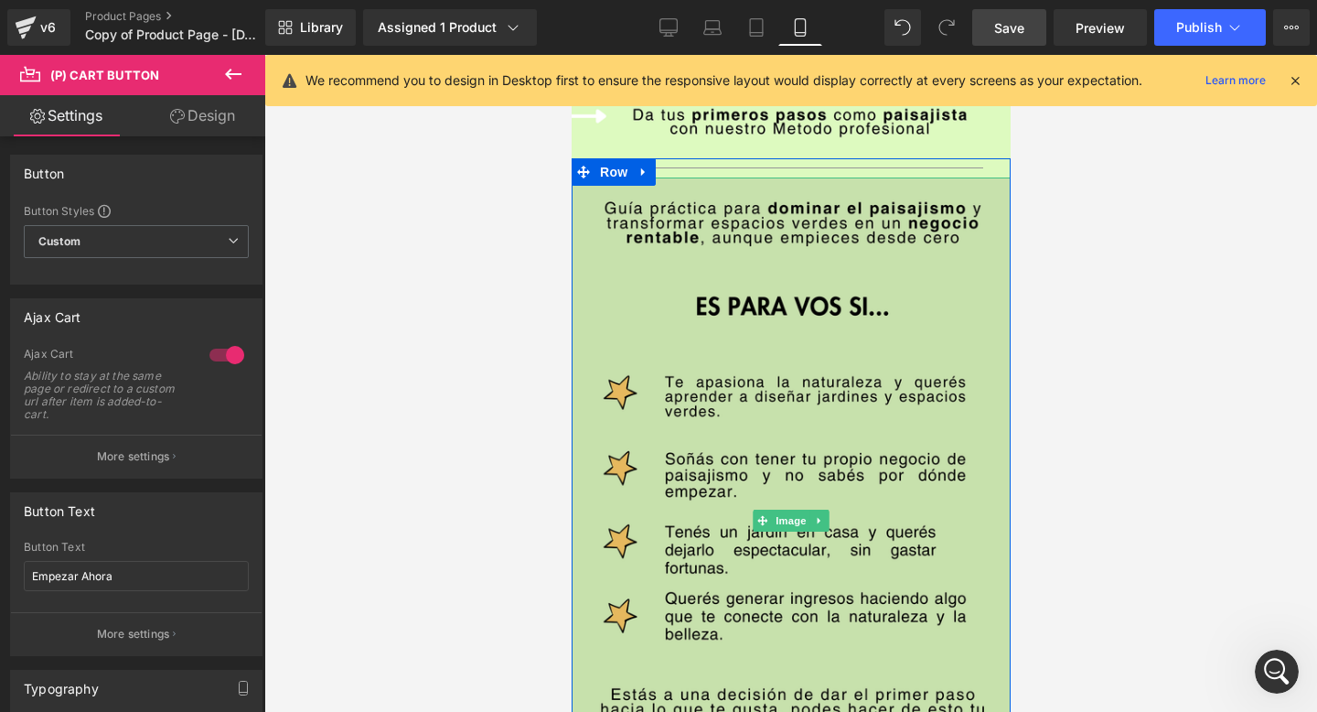
scroll to position [0, 0]
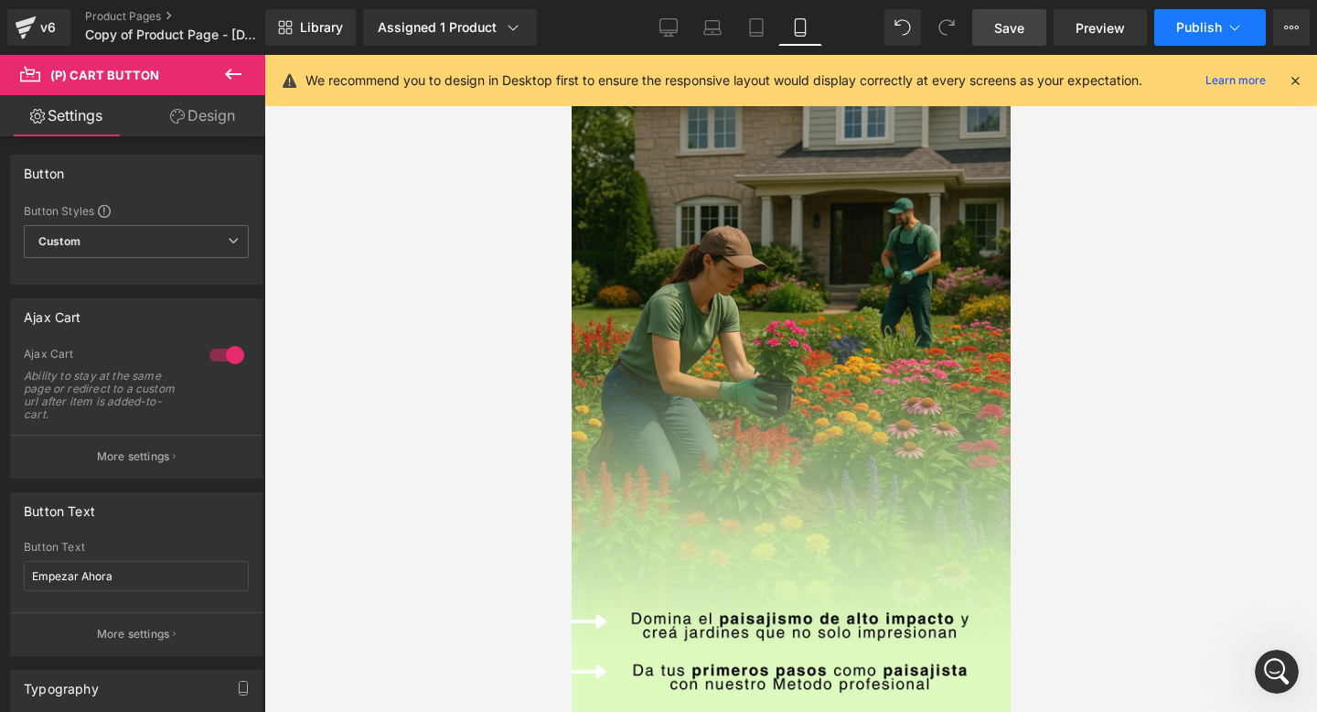
click at [1182, 20] on span "Publish" at bounding box center [1199, 27] width 46 height 15
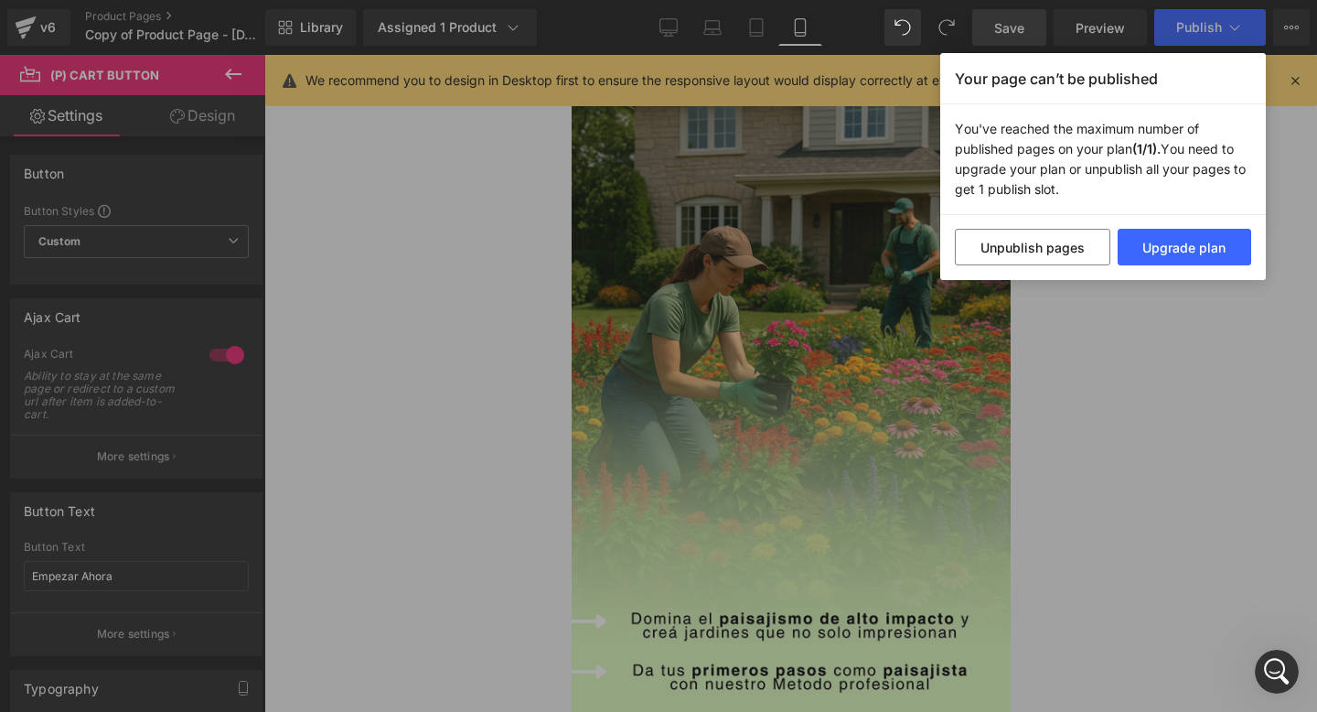
click at [1145, 315] on div "Your page can’t be published You've reached the maximum number of published pag…" at bounding box center [658, 356] width 1317 height 712
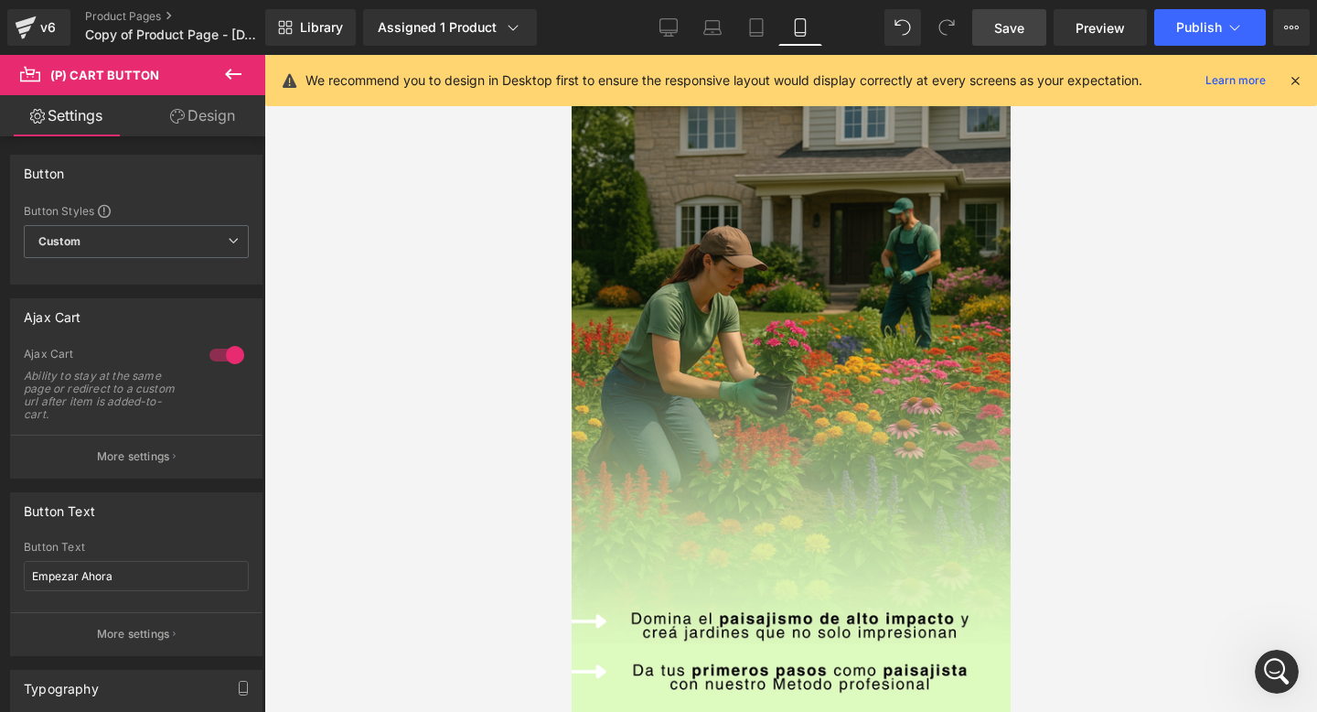
click at [224, 76] on icon at bounding box center [233, 74] width 22 height 22
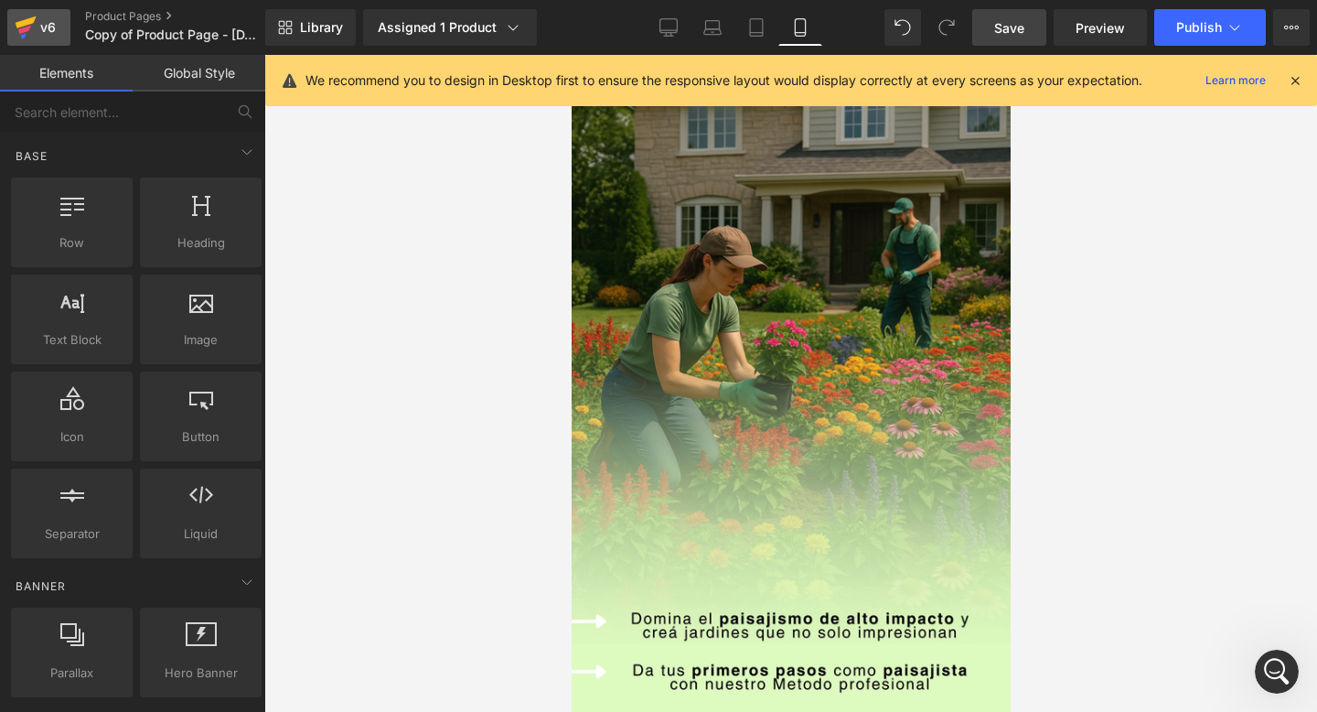
click at [25, 21] on icon at bounding box center [26, 22] width 21 height 12
